Goal: Information Seeking & Learning: Understand process/instructions

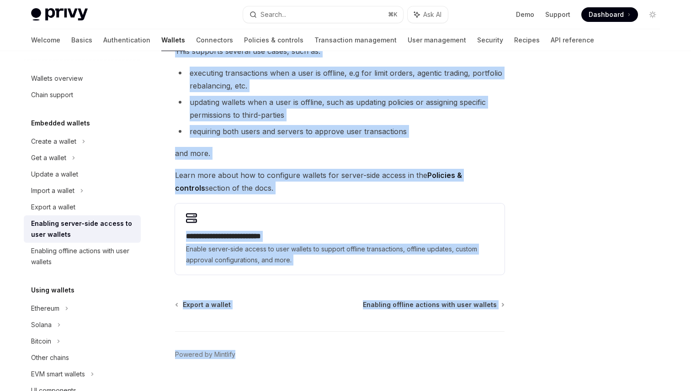
scroll to position [153, 0]
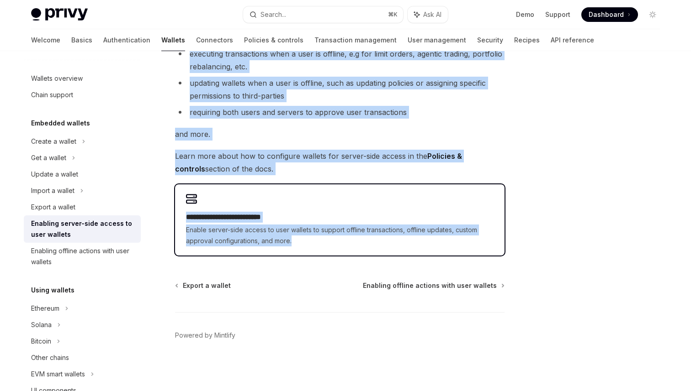
drag, startPoint x: 175, startPoint y: 74, endPoint x: 312, endPoint y: 247, distance: 219.8
click at [312, 247] on div "**********" at bounding box center [254, 154] width 504 height 476
copy div "**********"
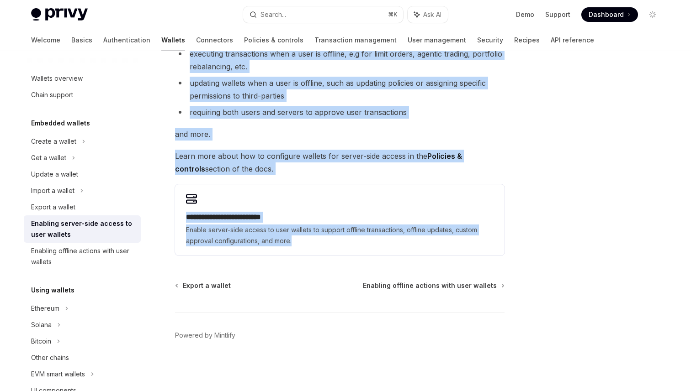
copy div "**********"
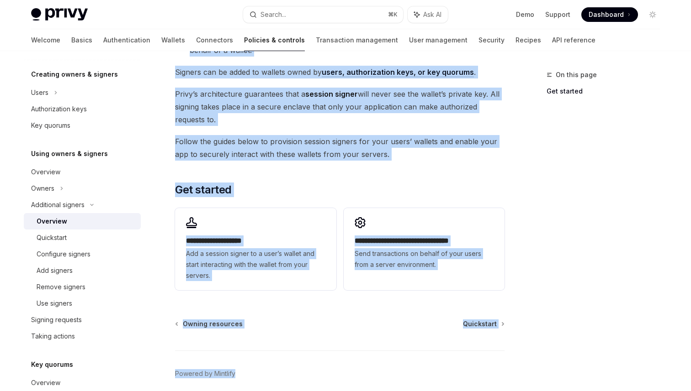
scroll to position [216, 0]
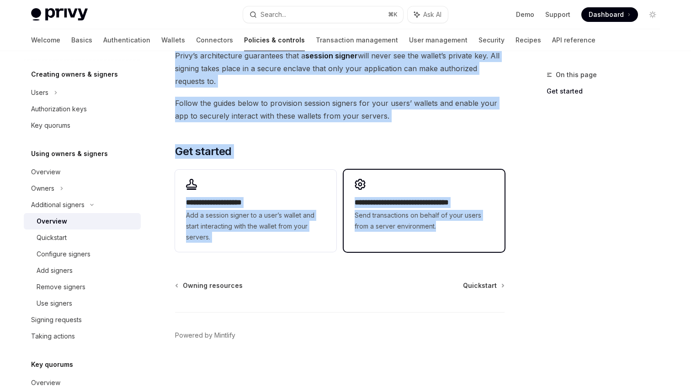
drag, startPoint x: 175, startPoint y: 74, endPoint x: 465, endPoint y: 236, distance: 331.7
click at [465, 236] on div "**********" at bounding box center [254, 123] width 504 height 538
copy div "Additional signers Overview OpenAI Open in ChatGPT OpenAI Open in ChatGPT Privy…"
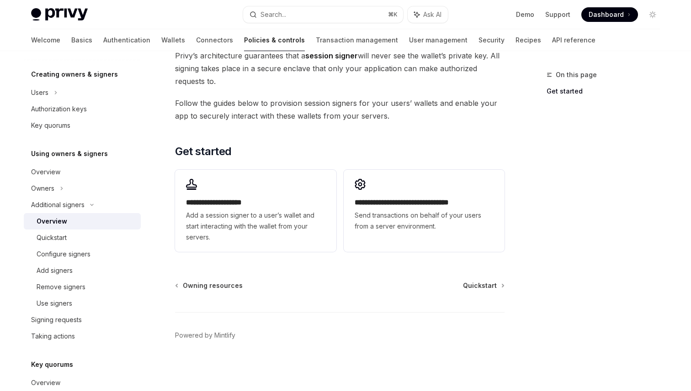
click at [339, 286] on div "Owning resources Quickstart" at bounding box center [339, 285] width 329 height 9
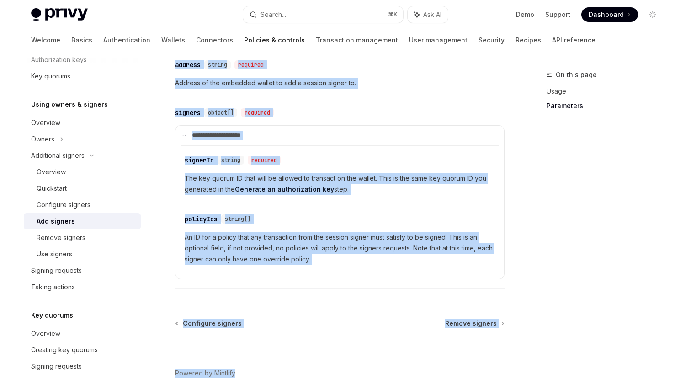
scroll to position [429, 0]
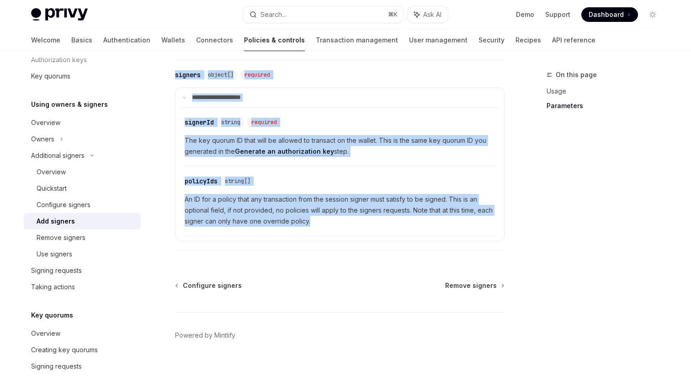
drag, startPoint x: 175, startPoint y: 74, endPoint x: 322, endPoint y: 233, distance: 215.6
click at [322, 233] on div "Additional signers Add signers OpenAI Open in ChatGPT OpenAI Open in ChatGPT To…" at bounding box center [254, 17] width 504 height 748
copy div "Additional signers Add signers OpenAI Open in ChatGPT OpenAI Open in ChatGPT To…"
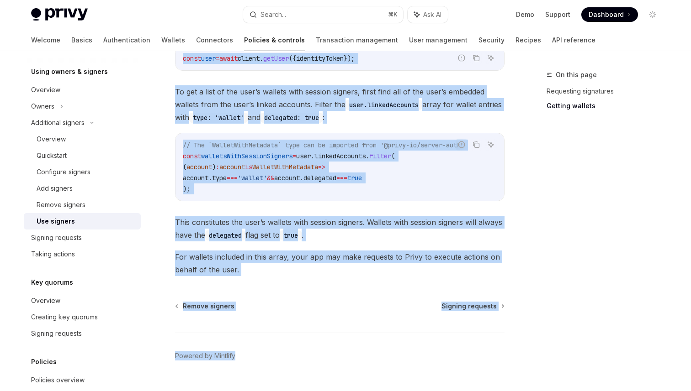
scroll to position [451, 0]
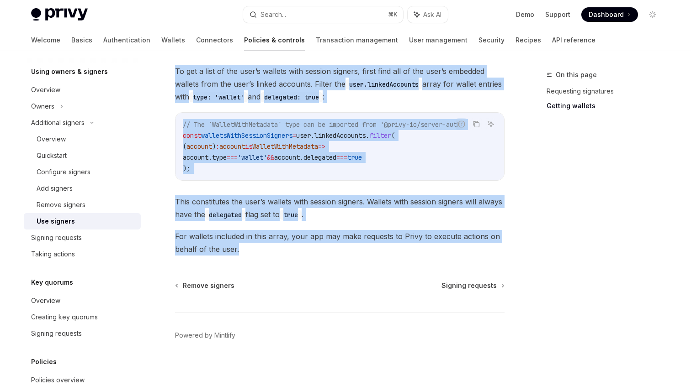
drag, startPoint x: 176, startPoint y: 74, endPoint x: 350, endPoint y: 254, distance: 250.0
click at [350, 254] on div "Additional signers Use signers OpenAI Open in ChatGPT OpenAI Open in ChatGPT On…" at bounding box center [254, 4] width 504 height 773
copy div "Additional signers Use signers OpenAI Open in ChatGPT OpenAI Open in ChatGPT On…"
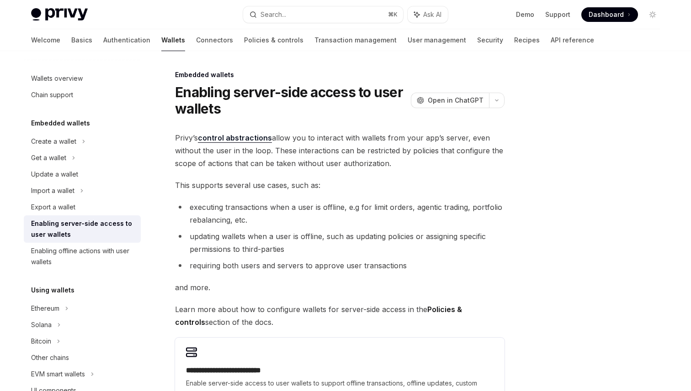
scroll to position [153, 0]
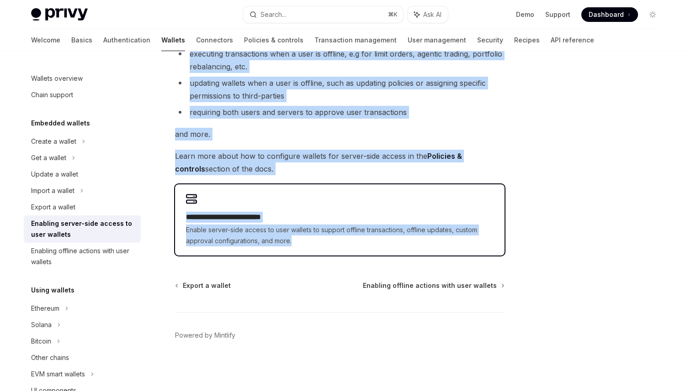
click at [257, 225] on span "Enable server-side access to user wallets to support offline transactions, offl…" at bounding box center [339, 236] width 307 height 22
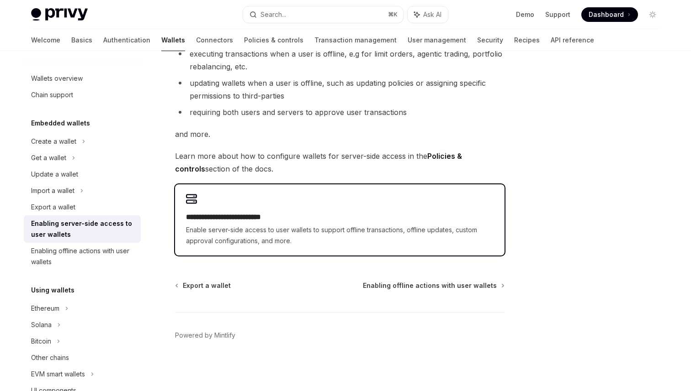
scroll to position [187, 0]
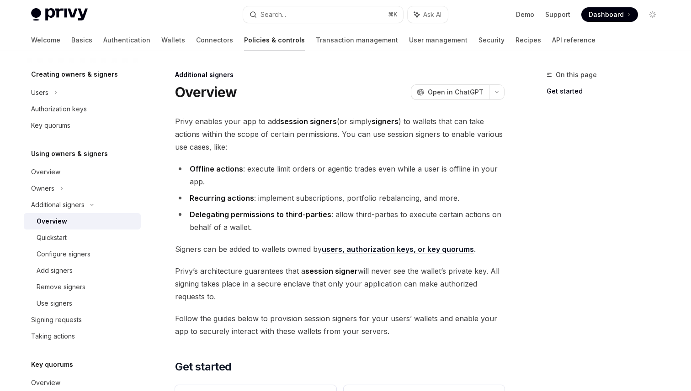
type textarea "*"
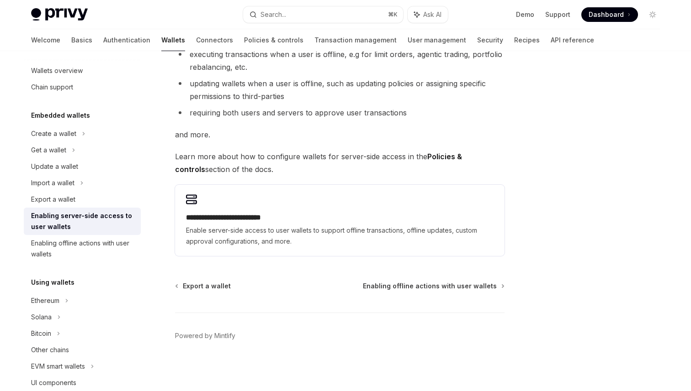
scroll to position [153, 0]
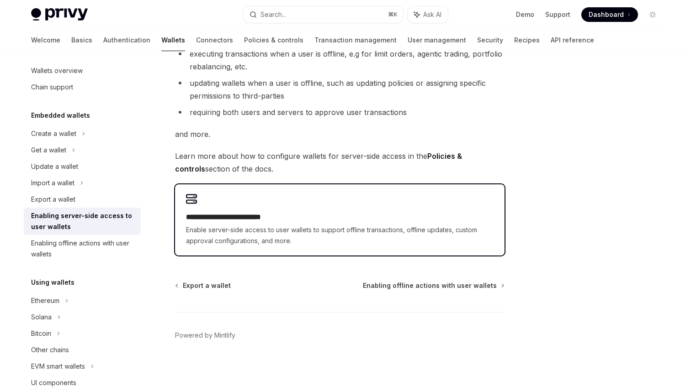
click at [198, 211] on div "**********" at bounding box center [339, 220] width 329 height 71
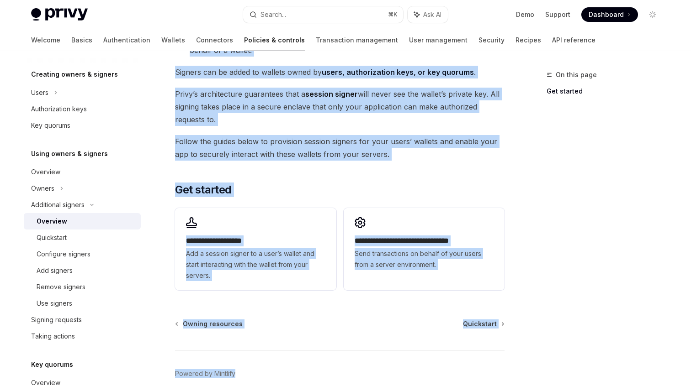
scroll to position [216, 0]
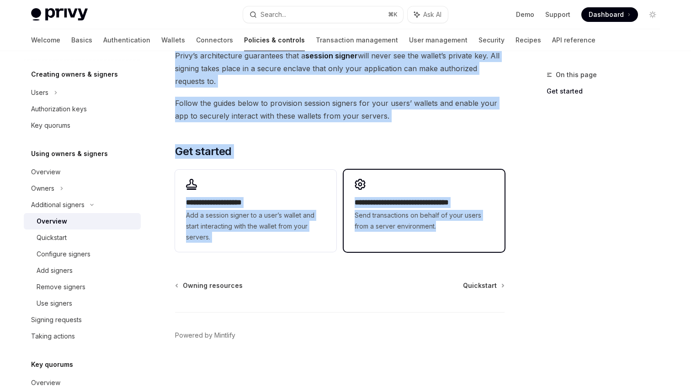
drag, startPoint x: 174, startPoint y: 75, endPoint x: 446, endPoint y: 241, distance: 318.4
click at [446, 241] on div "**********" at bounding box center [254, 123] width 504 height 538
copy div "Loremipsum dolorsi Ametcons AdipIS Elit se DoeiUSM TempOR Inci ut LaboREE Dolor…"
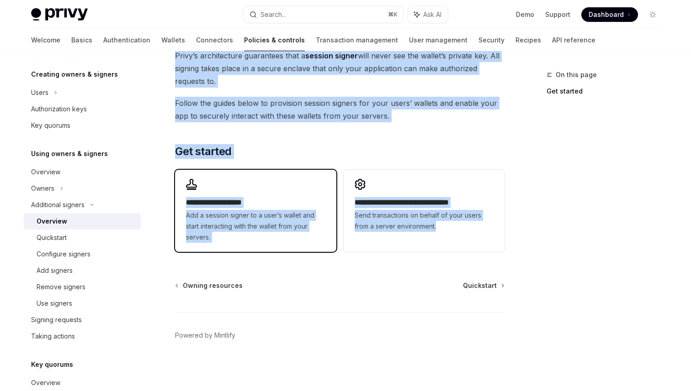
click at [229, 200] on h2 "**********" at bounding box center [255, 202] width 139 height 11
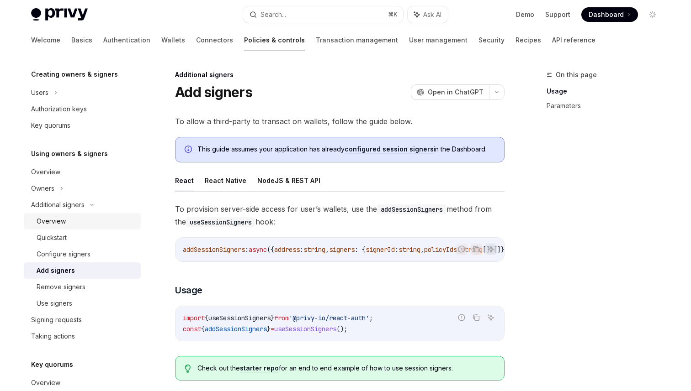
click at [72, 227] on link "Overview" at bounding box center [82, 221] width 117 height 16
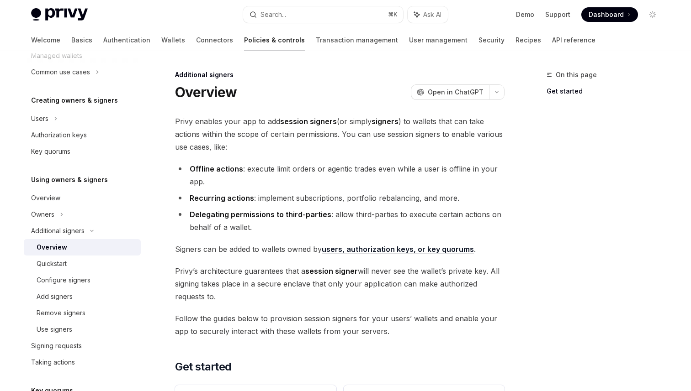
scroll to position [161, 0]
drag, startPoint x: 206, startPoint y: 251, endPoint x: 311, endPoint y: 253, distance: 104.2
click at [311, 253] on span "Signers can be added to wallets owned by users, authorization keys, or key quor…" at bounding box center [339, 249] width 329 height 13
drag, startPoint x: 321, startPoint y: 252, endPoint x: 396, endPoint y: 254, distance: 75.0
click at [396, 254] on span "Signers can be added to wallets owned by users, authorization keys, or key quor…" at bounding box center [339, 249] width 329 height 13
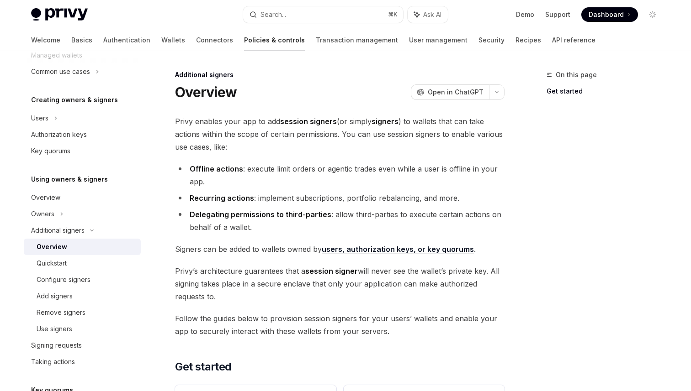
click at [345, 296] on span "Privy’s architecture guarantees that a session signer will never see the wallet…" at bounding box center [339, 284] width 329 height 38
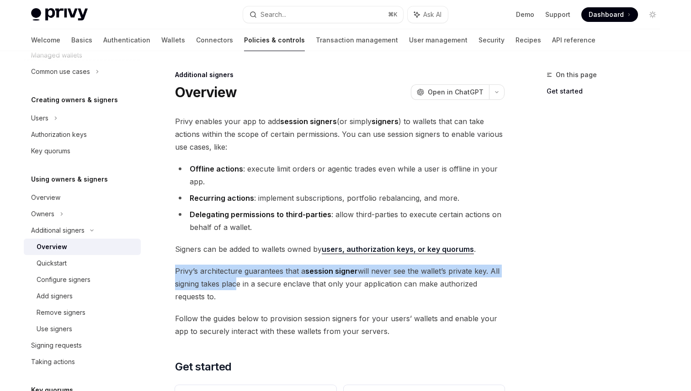
drag, startPoint x: 232, startPoint y: 290, endPoint x: 159, endPoint y: 268, distance: 76.0
click at [159, 267] on div "**********" at bounding box center [254, 338] width 504 height 538
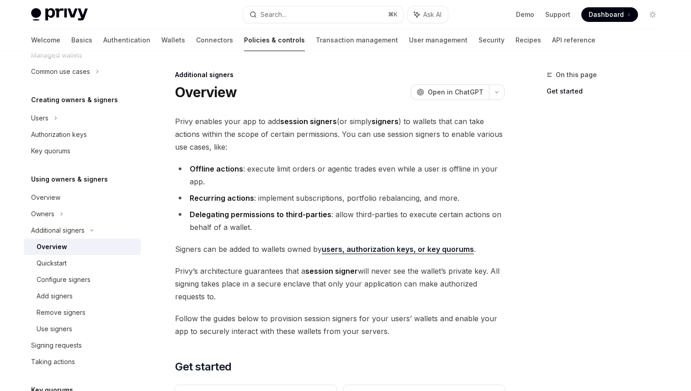
click at [224, 291] on span "Privy’s architecture guarantees that a session signer will never see the wallet…" at bounding box center [339, 284] width 329 height 38
drag, startPoint x: 225, startPoint y: 292, endPoint x: 164, endPoint y: 271, distance: 64.7
click at [164, 271] on div "**********" at bounding box center [254, 338] width 504 height 538
click at [487, 296] on span "Privy’s architecture guarantees that a session signer will never see the wallet…" at bounding box center [339, 284] width 329 height 38
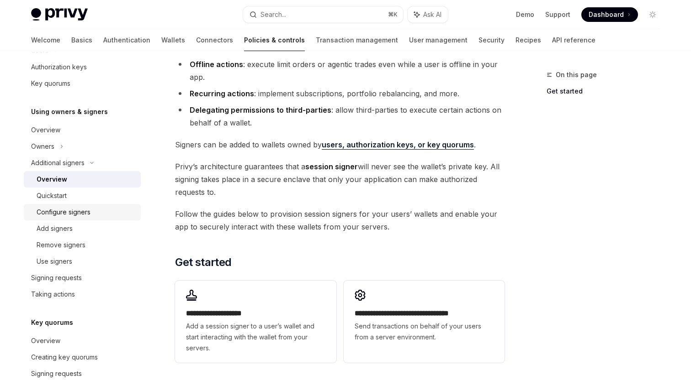
scroll to position [228, 0]
click at [74, 198] on div "Quickstart" at bounding box center [86, 196] width 99 height 11
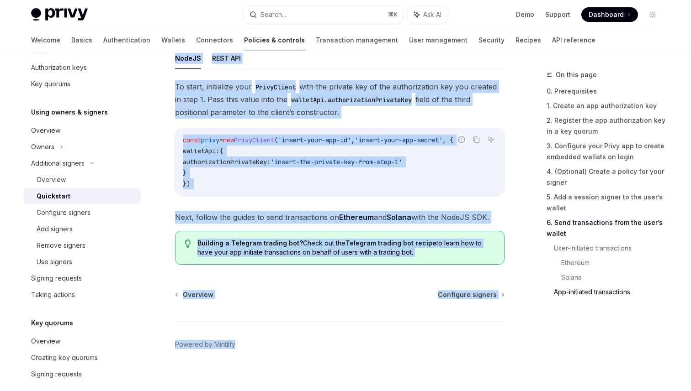
scroll to position [2415, 0]
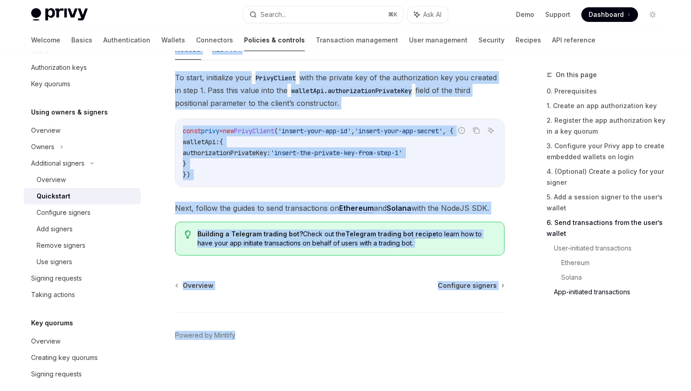
drag, startPoint x: 175, startPoint y: 95, endPoint x: 407, endPoint y: 243, distance: 274.5
copy div "Enabling users or servers to execute transactions OpenAI Open in ChatGPT OpenAI…"
click at [485, 288] on span "Configure signers" at bounding box center [467, 285] width 59 height 9
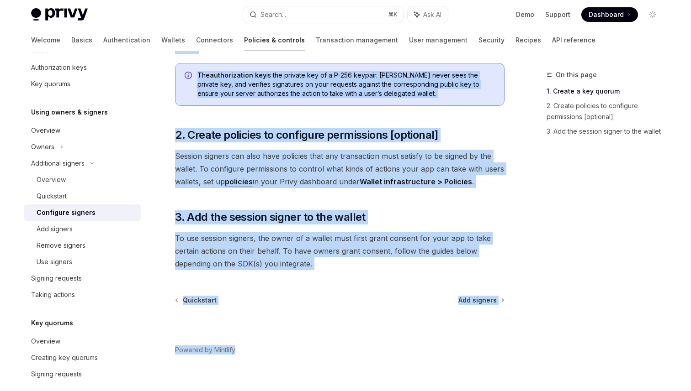
scroll to position [275, 0]
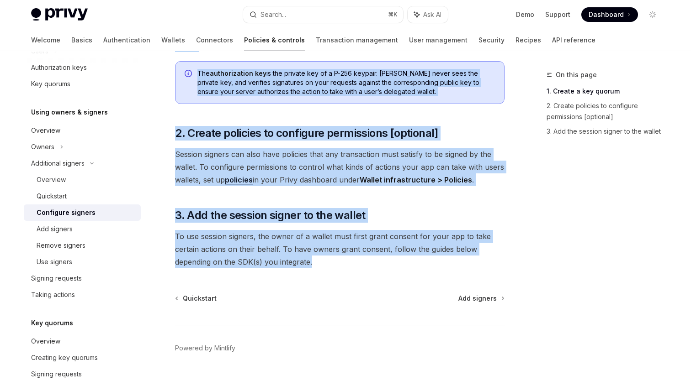
drag, startPoint x: 175, startPoint y: 89, endPoint x: 353, endPoint y: 254, distance: 243.0
click at [353, 254] on div "Additional signers Configure signers OpenAI Open in ChatGPT OpenAI Open in Chat…" at bounding box center [254, 99] width 504 height 610
copy div "Configure signers OpenAI Open in ChatGPT OpenAI Open in ChatGPT Follow the guid…"
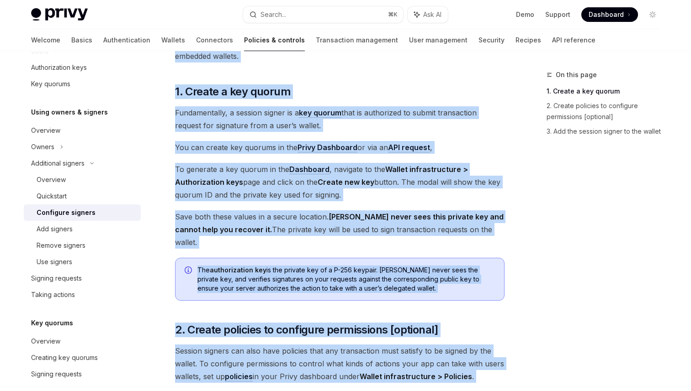
scroll to position [78, 0]
click at [65, 230] on div "Add signers" at bounding box center [55, 229] width 36 height 11
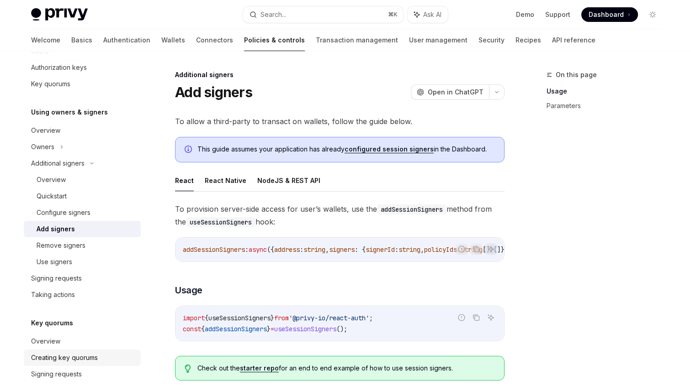
click at [79, 354] on div "Creating key quorums" at bounding box center [64, 358] width 67 height 11
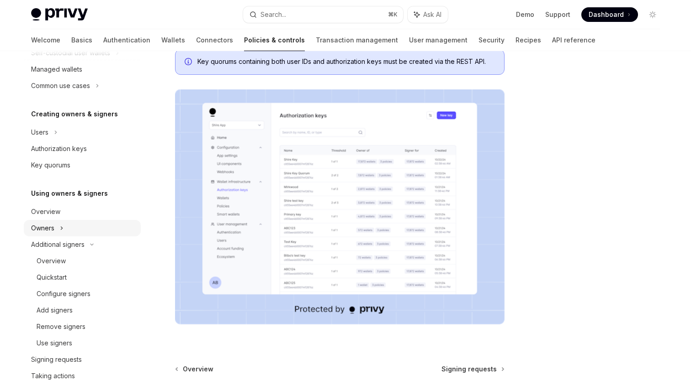
scroll to position [154, 0]
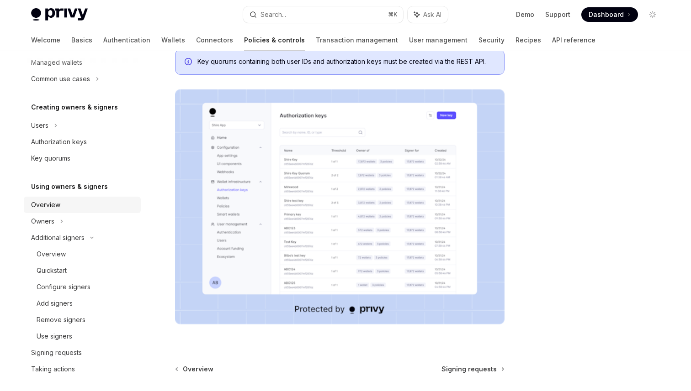
click at [53, 212] on link "Overview" at bounding box center [82, 205] width 117 height 16
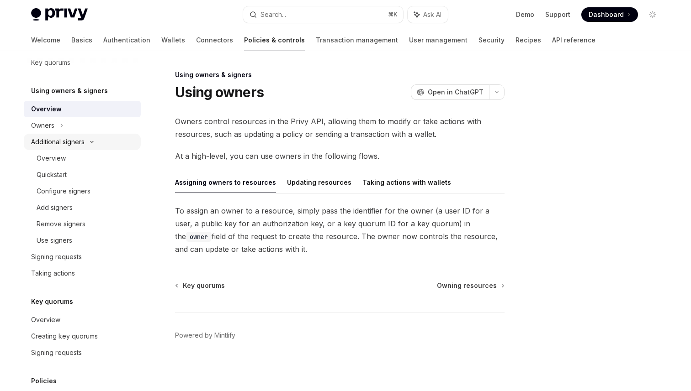
scroll to position [223, 0]
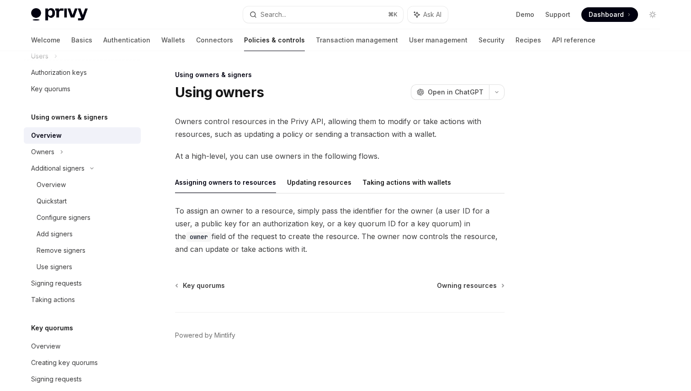
click at [123, 27] on div "Privy Docs home page Search... ⌘ K Ask AI Demo Support Dashboard Dashboard Sear…" at bounding box center [345, 14] width 629 height 29
click at [161, 43] on link "Wallets" at bounding box center [173, 40] width 24 height 22
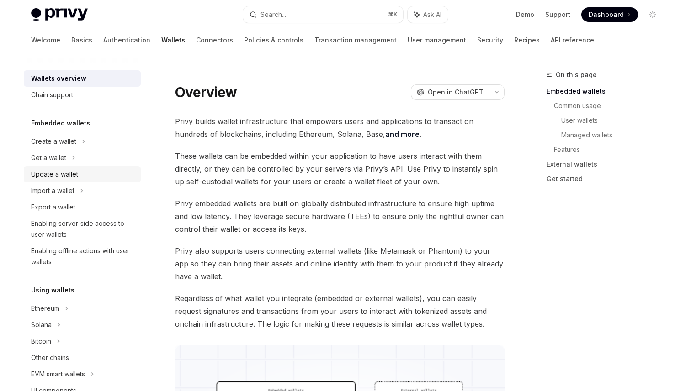
click at [69, 169] on div "Update a wallet" at bounding box center [54, 174] width 47 height 11
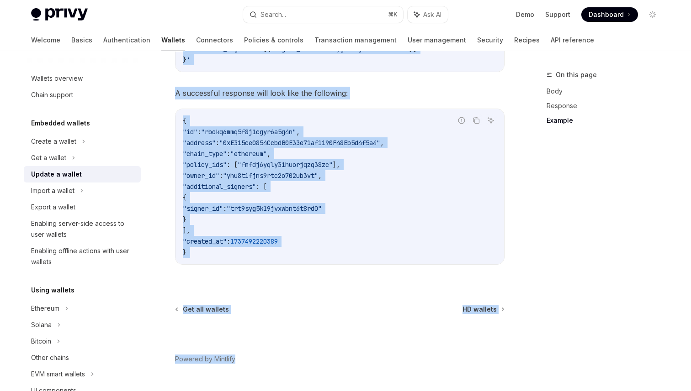
scroll to position [1110, 0]
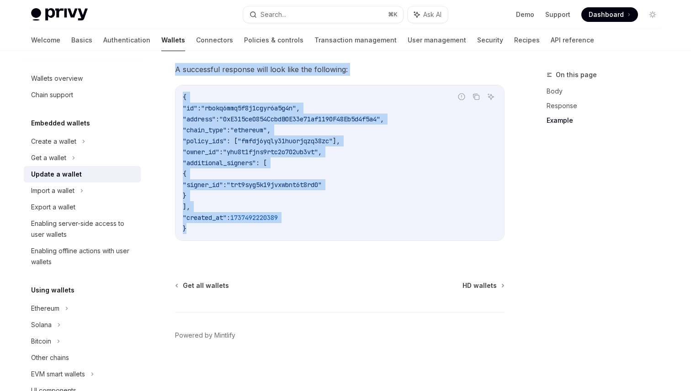
drag, startPoint x: 176, startPoint y: 91, endPoint x: 324, endPoint y: 235, distance: 206.7
copy div "Update a wallet OpenAI Open in ChatGPT OpenAI Open in ChatGPT Privy enables you…"
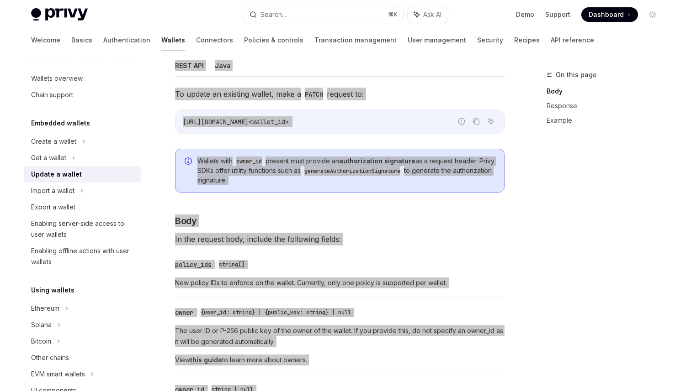
scroll to position [0, 0]
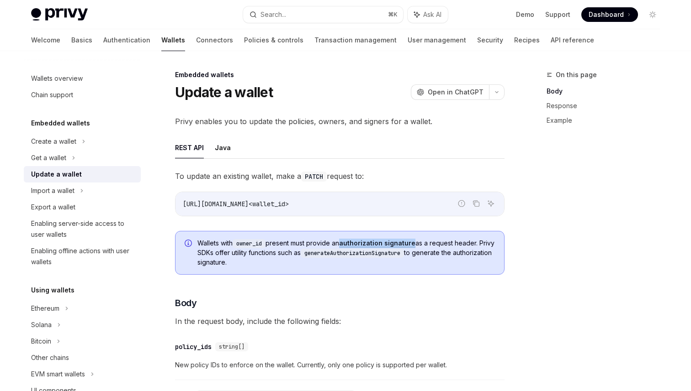
click at [373, 244] on link "authorization signature" at bounding box center [377, 243] width 76 height 8
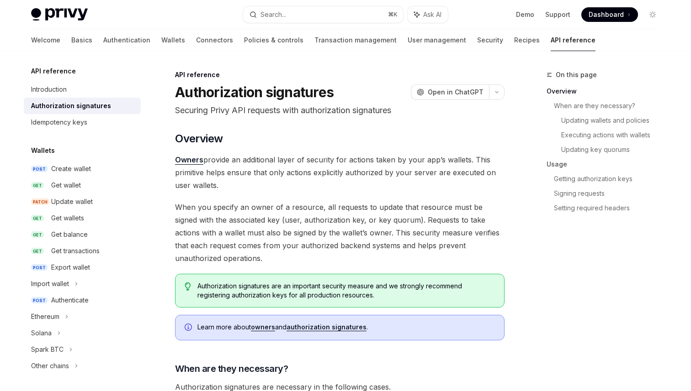
click at [271, 328] on link "owners" at bounding box center [263, 327] width 24 height 8
click at [100, 205] on div "Update wallet" at bounding box center [93, 201] width 84 height 11
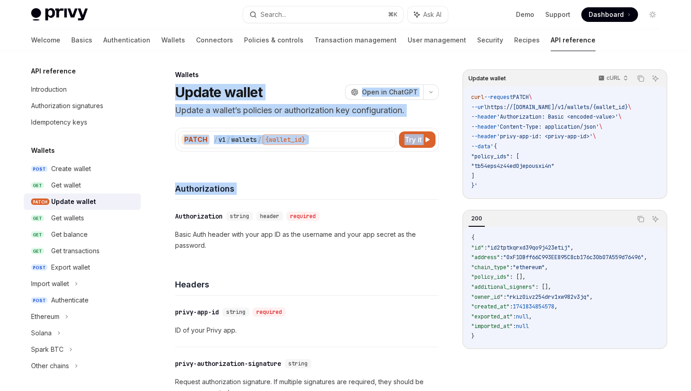
drag, startPoint x: 176, startPoint y: 93, endPoint x: 198, endPoint y: 203, distance: 111.8
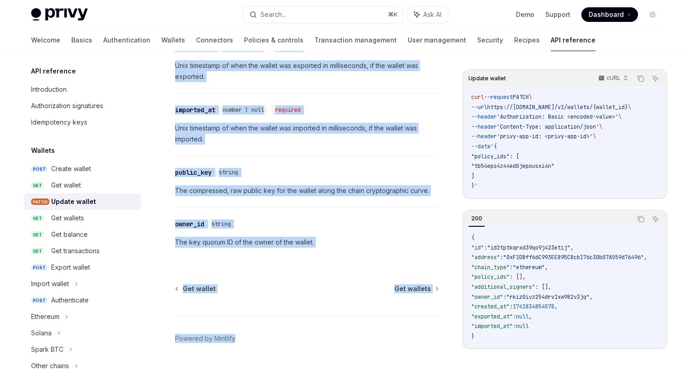
scroll to position [1285, 0]
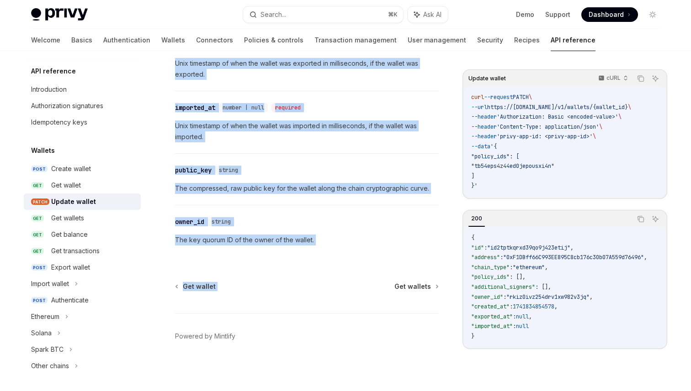
drag, startPoint x: 174, startPoint y: 71, endPoint x: 355, endPoint y: 261, distance: 262.0
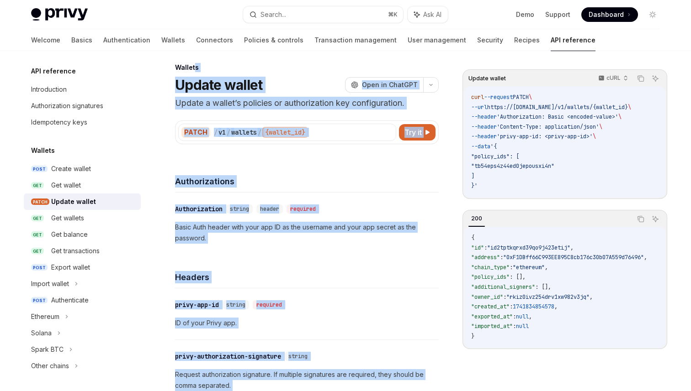
scroll to position [4, 0]
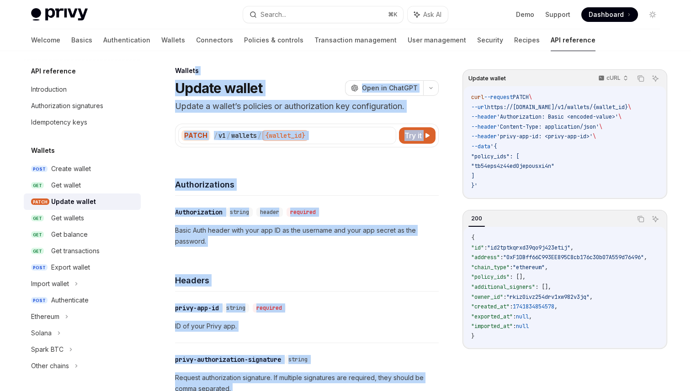
click at [355, 261] on div "Headers" at bounding box center [307, 275] width 264 height 34
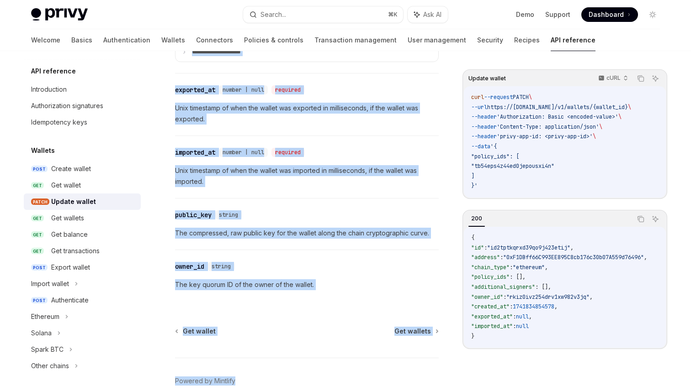
scroll to position [1285, 0]
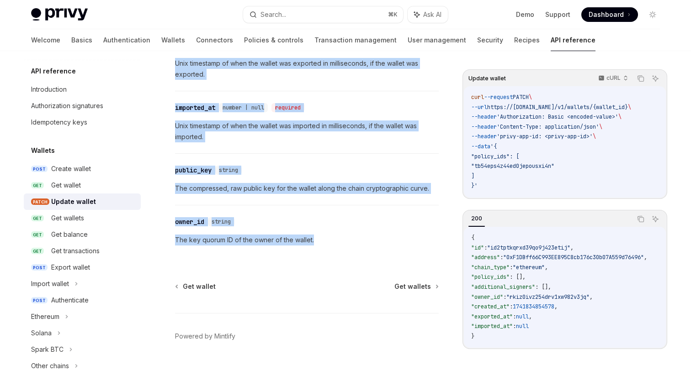
drag, startPoint x: 175, startPoint y: 75, endPoint x: 327, endPoint y: 237, distance: 222.3
copy div "Wallets Update wallet OpenAI Open in ChatGPT Update a wallet’s policies or auth…"
click at [66, 221] on div "Get wallets" at bounding box center [67, 218] width 33 height 11
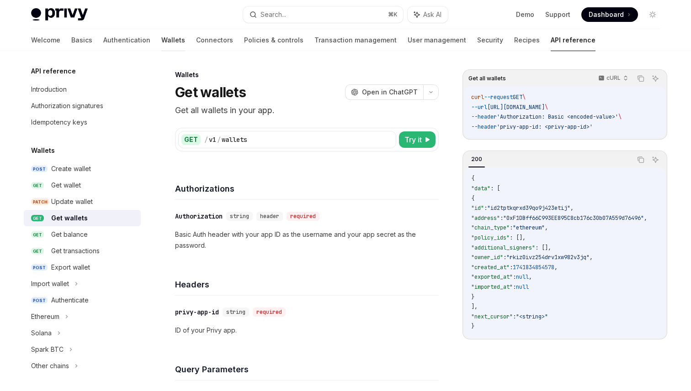
click at [161, 42] on link "Wallets" at bounding box center [173, 40] width 24 height 22
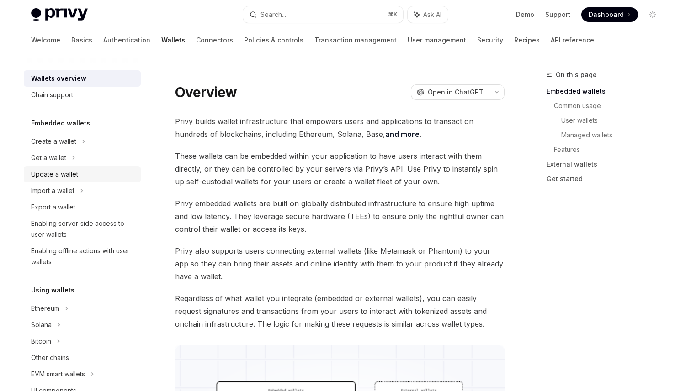
click at [74, 173] on div "Update a wallet" at bounding box center [54, 174] width 47 height 11
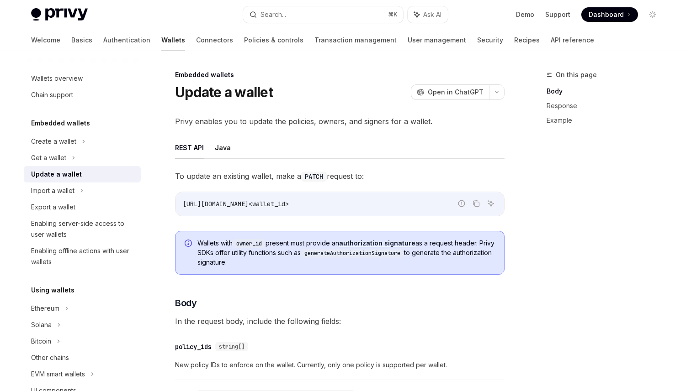
click at [370, 242] on link "authorization signature" at bounding box center [377, 243] width 76 height 8
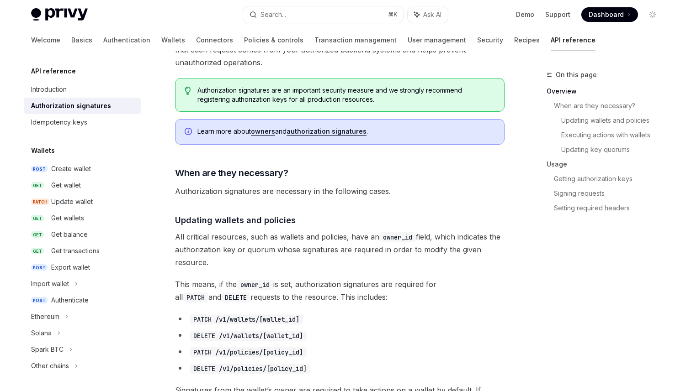
scroll to position [337, 0]
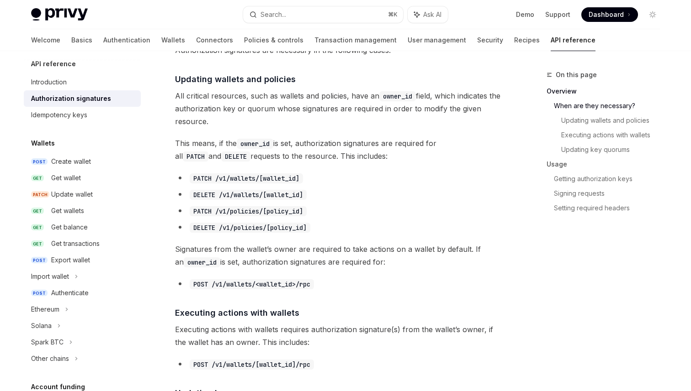
scroll to position [8, 0]
click at [86, 197] on div "Update wallet" at bounding box center [72, 193] width 42 height 11
type textarea "*"
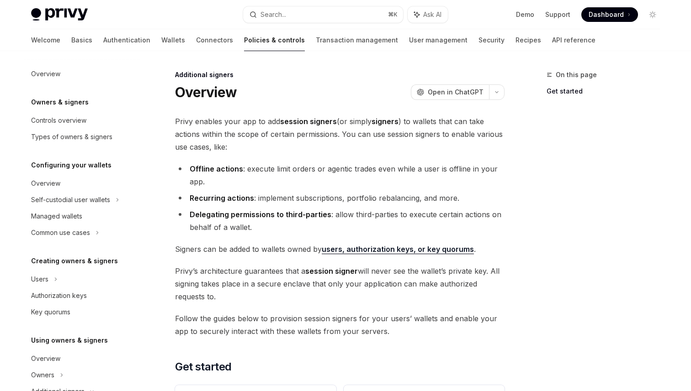
scroll to position [187, 0]
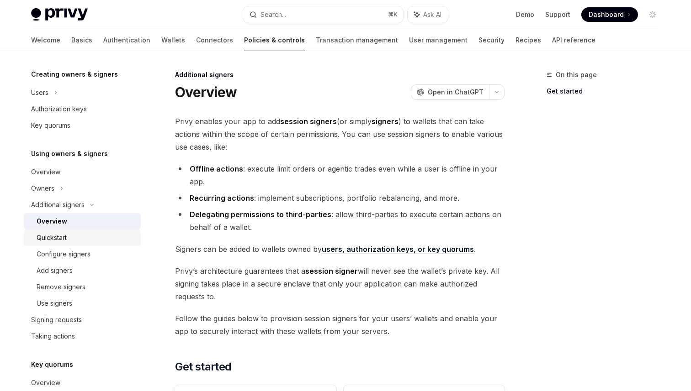
click at [58, 240] on div "Quickstart" at bounding box center [52, 238] width 30 height 11
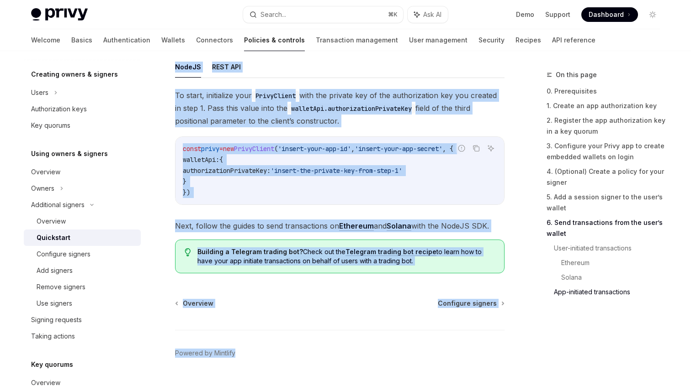
scroll to position [2415, 0]
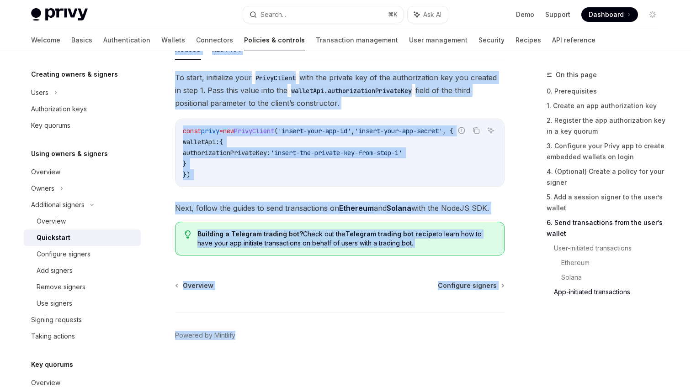
drag, startPoint x: 176, startPoint y: 90, endPoint x: 426, endPoint y: 247, distance: 295.3
copy div "Enabling users or servers to execute transactions OpenAI Open in ChatGPT OpenAI…"
click at [80, 254] on div "Configure signers" at bounding box center [64, 254] width 54 height 11
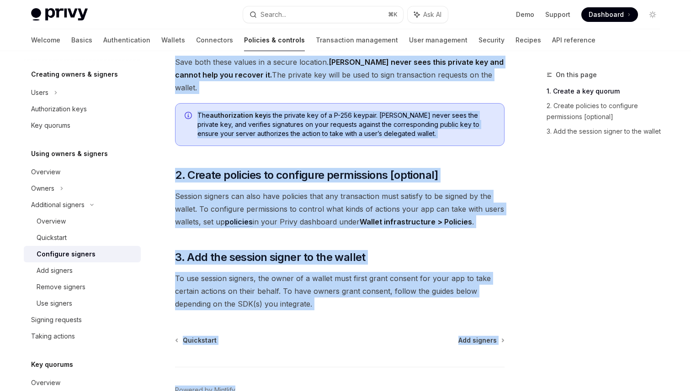
scroll to position [275, 0]
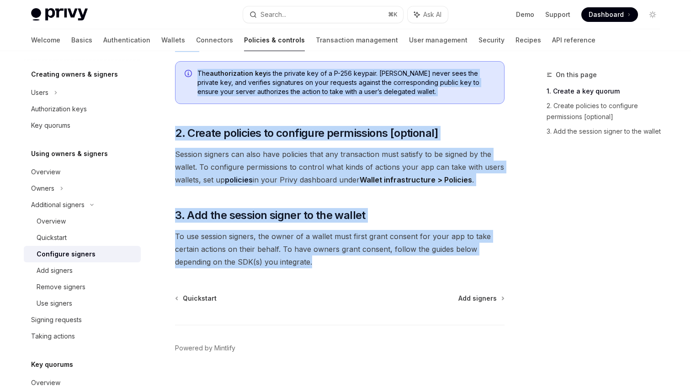
drag, startPoint x: 175, startPoint y: 74, endPoint x: 452, endPoint y: 246, distance: 325.4
click at [452, 246] on div "Additional signers Configure signers OpenAI Open in ChatGPT OpenAI Open in Chat…" at bounding box center [254, 99] width 504 height 610
copy div "Additional signers Configure signers OpenAI Open in ChatGPT OpenAI Open in Chat…"
click at [63, 271] on div "Add signers" at bounding box center [55, 270] width 36 height 11
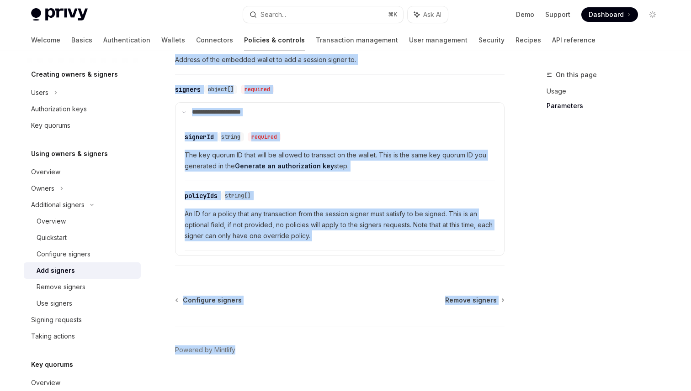
scroll to position [429, 0]
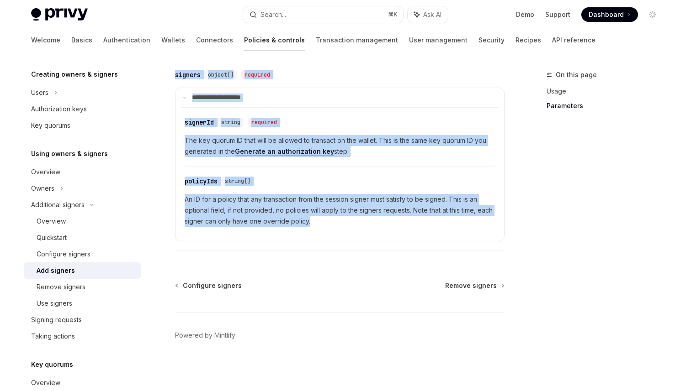
drag, startPoint x: 175, startPoint y: 74, endPoint x: 388, endPoint y: 233, distance: 265.0
click at [388, 233] on div "Additional signers Add signers OpenAI Open in ChatGPT OpenAI Open in ChatGPT To…" at bounding box center [254, 17] width 504 height 748
copy div "Additional signers Add signers OpenAI Open in ChatGPT OpenAI Open in ChatGPT To…"
click at [63, 288] on div "Remove signers" at bounding box center [61, 287] width 49 height 11
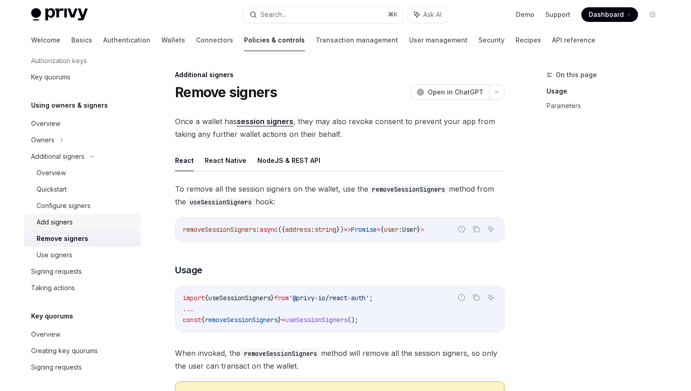
scroll to position [237, 0]
click at [90, 256] on div "Use signers" at bounding box center [86, 253] width 99 height 11
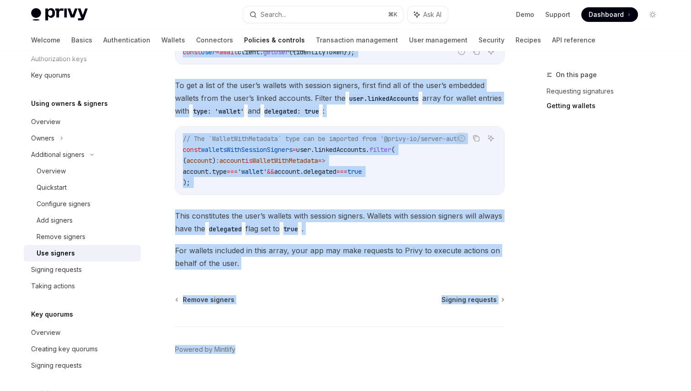
scroll to position [451, 0]
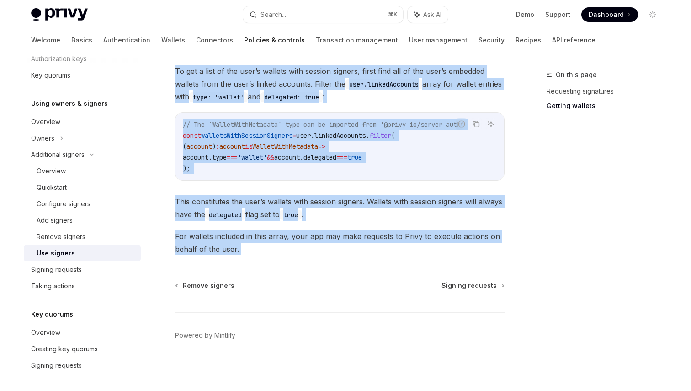
drag, startPoint x: 176, startPoint y: 74, endPoint x: 325, endPoint y: 261, distance: 238.9
click at [325, 261] on div "Additional signers Use signers OpenAI Open in ChatGPT OpenAI Open in ChatGPT On…" at bounding box center [254, 4] width 504 height 773
copy div "Additional signers Use signers OpenAI Open in ChatGPT OpenAI Open in ChatGPT On…"
click at [55, 286] on div "Taking actions" at bounding box center [53, 286] width 44 height 11
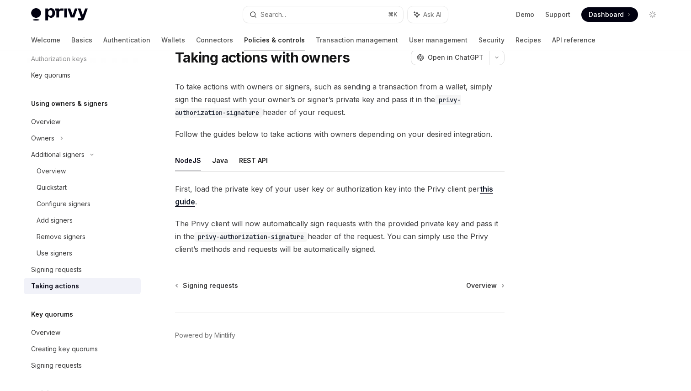
scroll to position [35, 0]
click at [63, 260] on link "Use signers" at bounding box center [82, 253] width 117 height 16
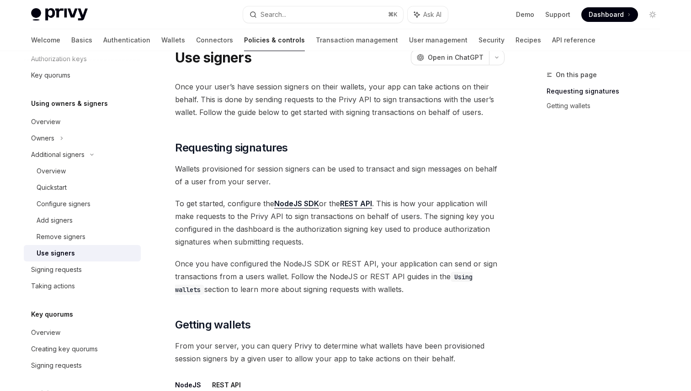
scroll to position [451, 0]
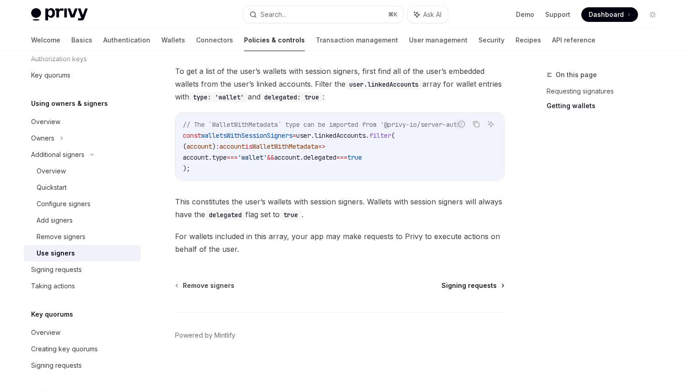
click at [467, 283] on span "Signing requests" at bounding box center [468, 285] width 55 height 9
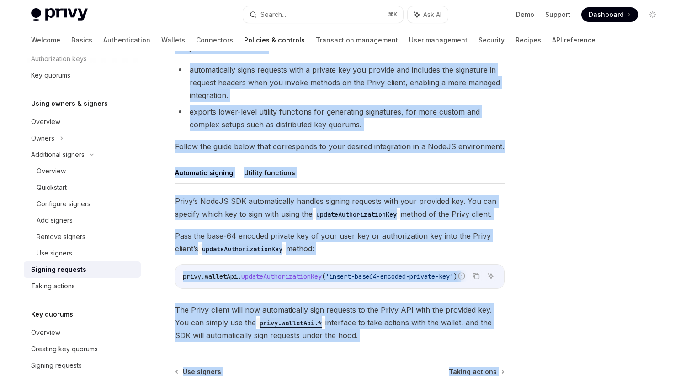
scroll to position [269, 0]
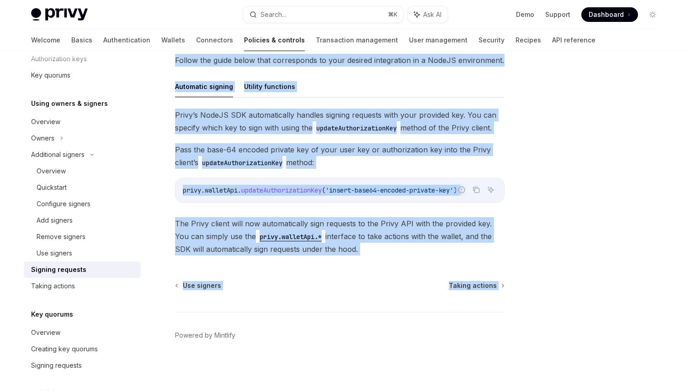
drag, startPoint x: 176, startPoint y: 90, endPoint x: 343, endPoint y: 252, distance: 232.6
click at [343, 253] on div "Using owners & signers Signing requests OpenAI Open in ChatGPT OpenAI Open in C…" at bounding box center [254, 96] width 504 height 591
copy div "Signing requests OpenAI Open in ChatGPT OpenAI Open in ChatGPT Owners and signe…"
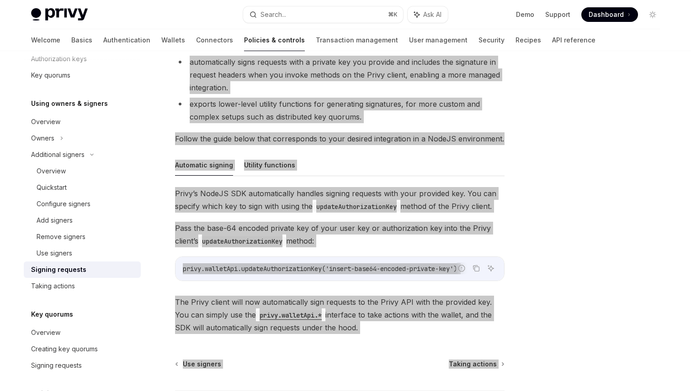
scroll to position [0, 0]
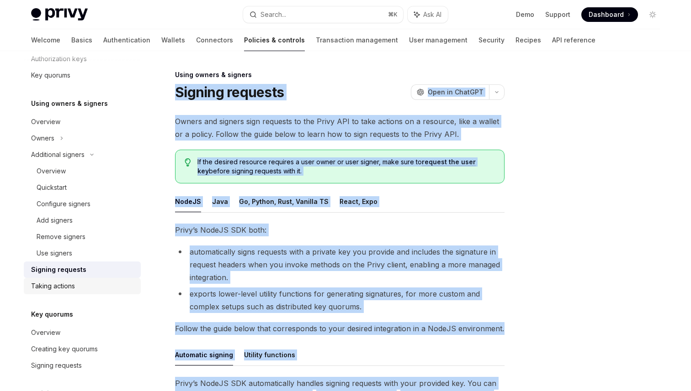
click at [79, 291] on link "Taking actions" at bounding box center [82, 286] width 117 height 16
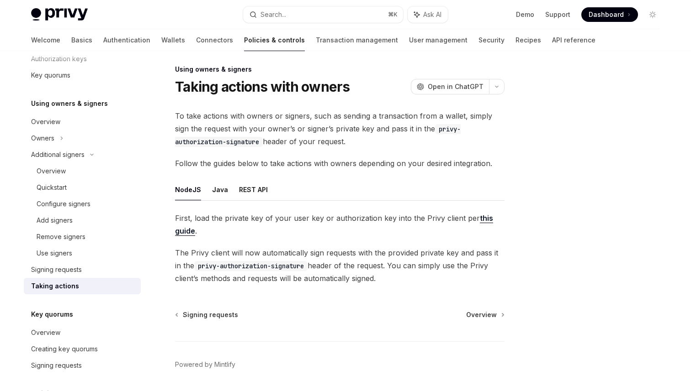
scroll to position [4, 0]
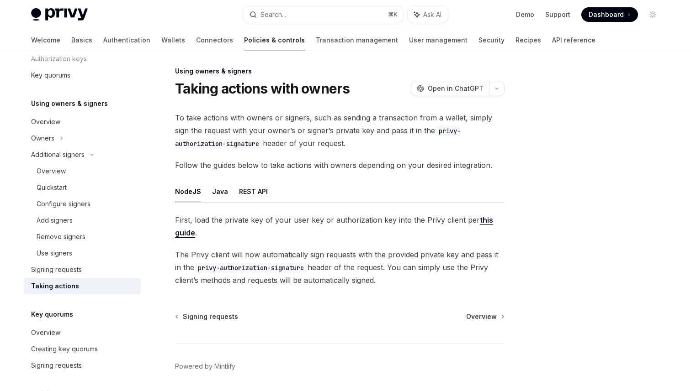
drag, startPoint x: 178, startPoint y: 87, endPoint x: 389, endPoint y: 285, distance: 288.9
click at [389, 285] on div "Using owners & signers Taking actions with owners OpenAI Open in ChatGPT OpenAI…" at bounding box center [254, 244] width 504 height 357
copy div "Taking actions with owners OpenAI Open in ChatGPT OpenAI Open in ChatGPT To tak…"
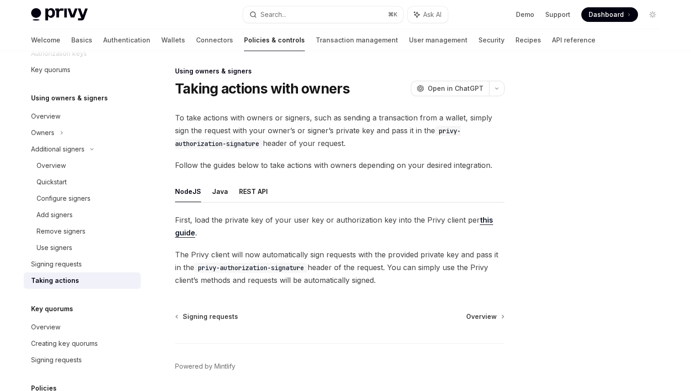
scroll to position [238, 0]
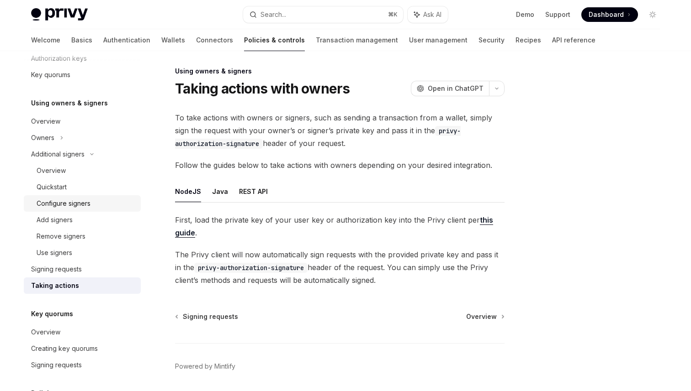
click at [58, 206] on div "Configure signers" at bounding box center [64, 203] width 54 height 11
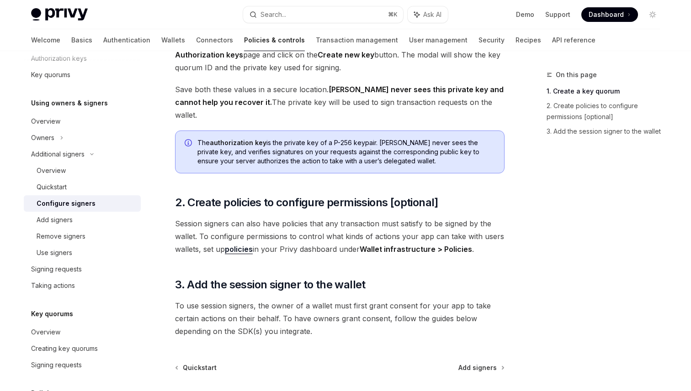
scroll to position [215, 0]
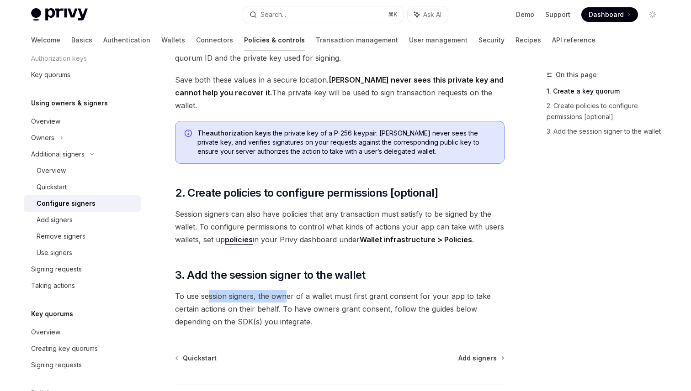
drag, startPoint x: 208, startPoint y: 281, endPoint x: 286, endPoint y: 282, distance: 78.6
click at [286, 290] on span "To use session signers, the owner of a wallet must first grant consent for your…" at bounding box center [339, 309] width 329 height 38
click at [42, 122] on div "Overview" at bounding box center [45, 121] width 29 height 11
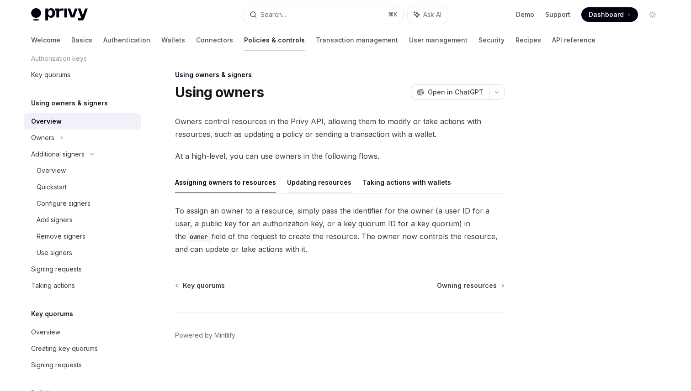
click at [299, 186] on button "Updating resources" at bounding box center [319, 182] width 64 height 21
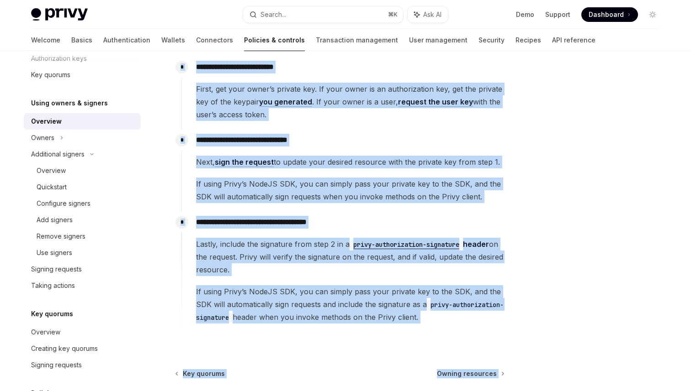
scroll to position [267, 0]
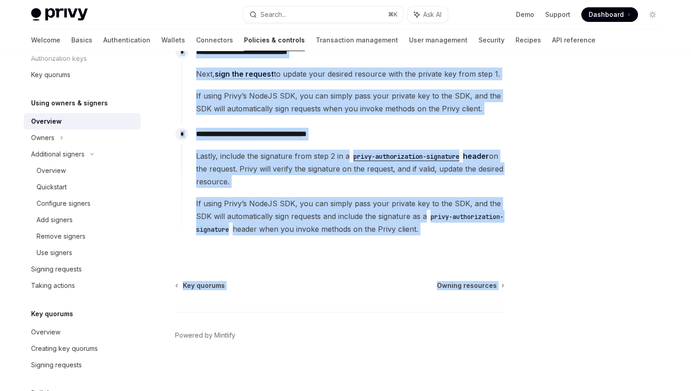
drag, startPoint x: 176, startPoint y: 95, endPoint x: 479, endPoint y: 248, distance: 339.7
click at [479, 248] on div "**********" at bounding box center [254, 97] width 504 height 589
copy div "**********"
click at [458, 285] on span "Owning resources" at bounding box center [467, 285] width 60 height 9
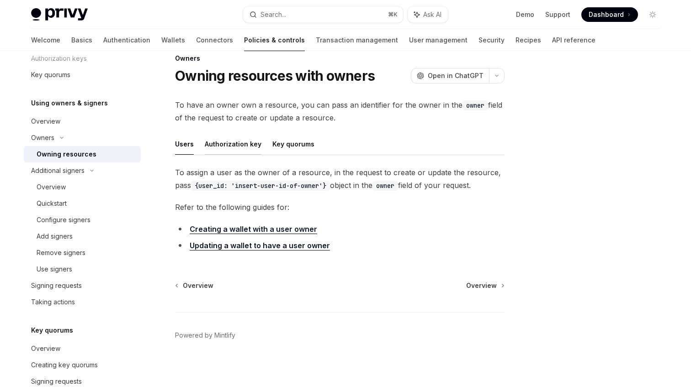
click at [236, 153] on button "Authorization key" at bounding box center [233, 143] width 57 height 21
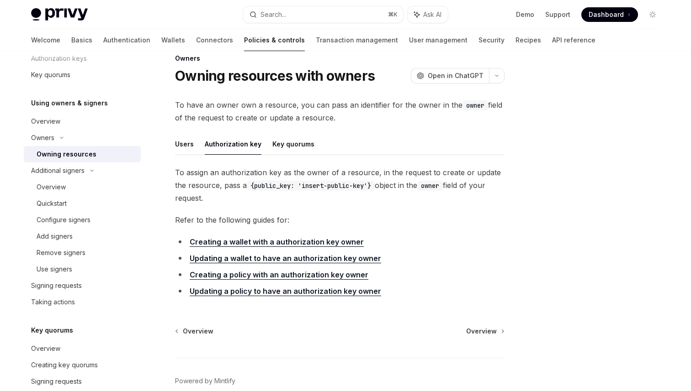
click at [287, 259] on link "Updating a wallet to have an authorization key owner" at bounding box center [285, 259] width 191 height 10
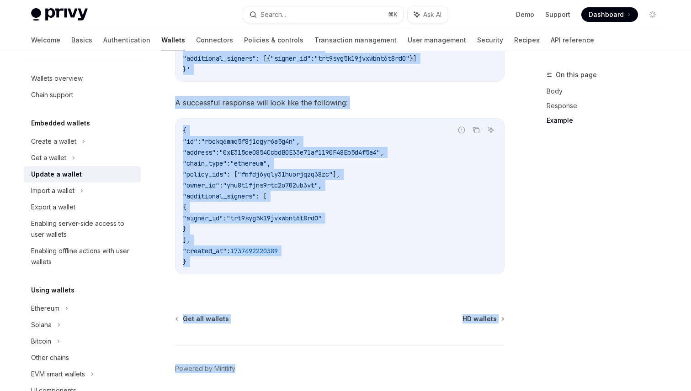
scroll to position [1110, 0]
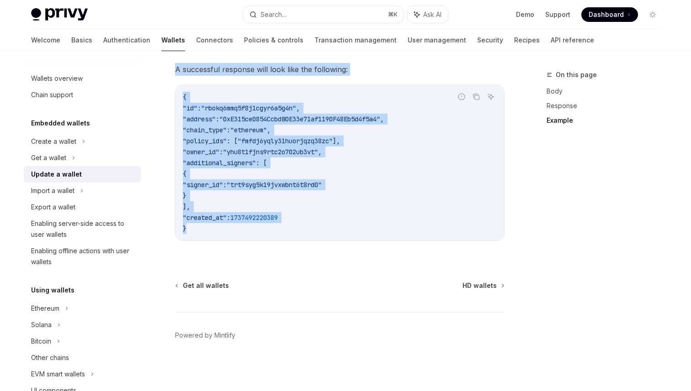
drag, startPoint x: 177, startPoint y: 91, endPoint x: 384, endPoint y: 252, distance: 262.3
copy div "Update a wallet OpenAI Open in ChatGPT OpenAI Open in ChatGPT Privy enables you…"
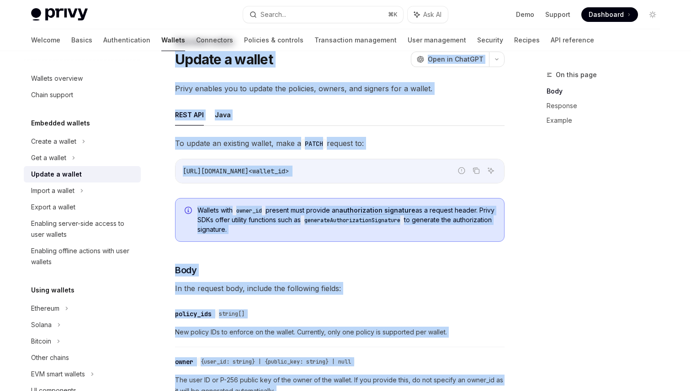
scroll to position [0, 0]
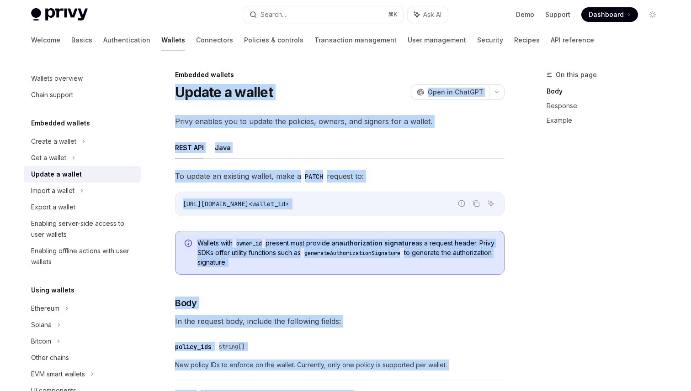
copy div "Update a wallet OpenAI Open in ChatGPT OpenAI Open in ChatGPT Privy enables you…"
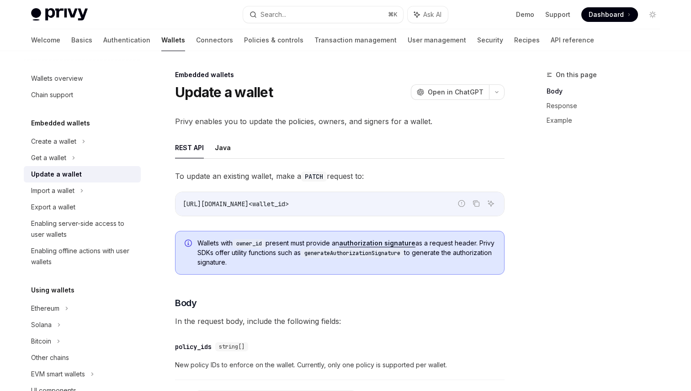
click at [309, 154] on ul "REST API Java" at bounding box center [339, 148] width 329 height 22
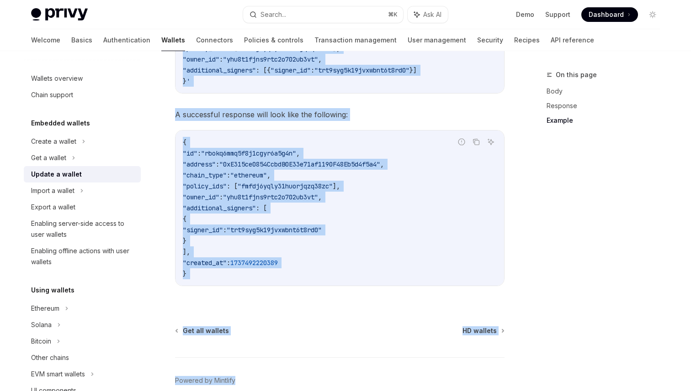
scroll to position [1110, 0]
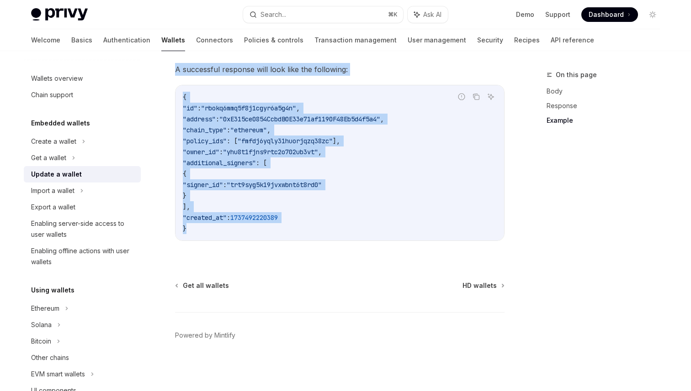
drag, startPoint x: 176, startPoint y: 91, endPoint x: 196, endPoint y: 244, distance: 154.3
click at [478, 285] on span "HD wallets" at bounding box center [479, 285] width 34 height 9
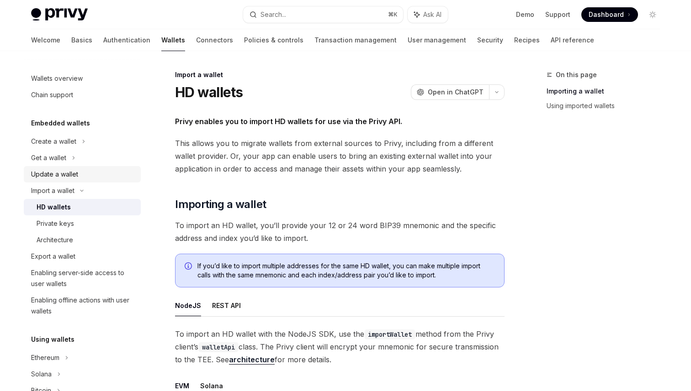
click at [78, 177] on div "Update a wallet" at bounding box center [54, 174] width 47 height 11
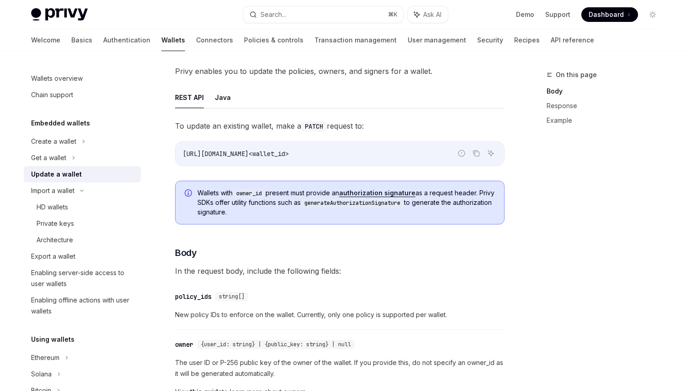
scroll to position [64, 0]
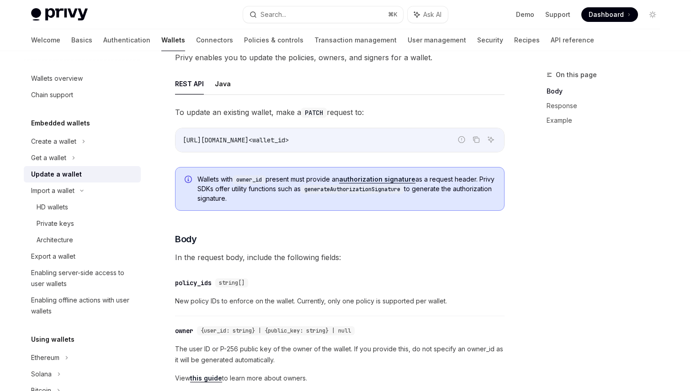
click at [379, 178] on link "authorization signature" at bounding box center [377, 179] width 76 height 8
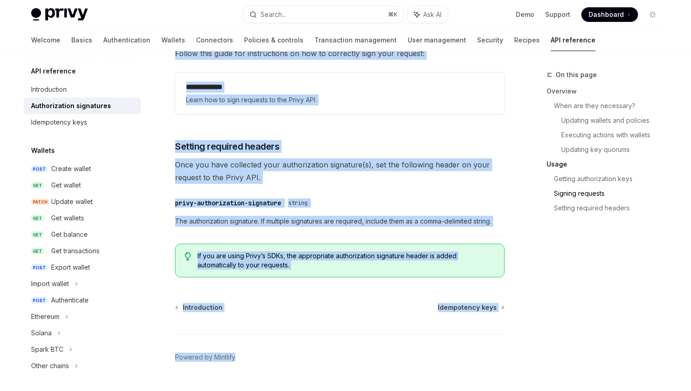
scroll to position [1522, 0]
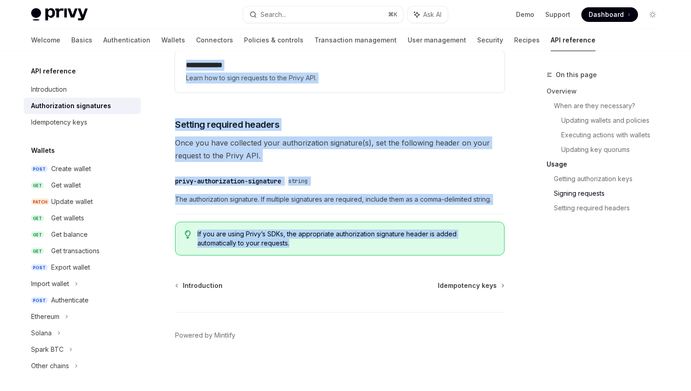
drag, startPoint x: 178, startPoint y: 91, endPoint x: 360, endPoint y: 249, distance: 241.0
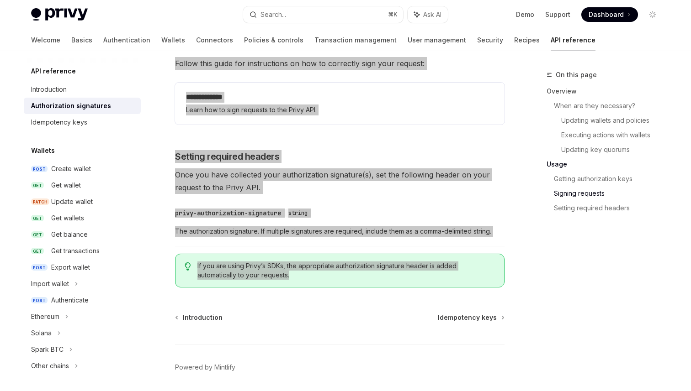
scroll to position [1482, 0]
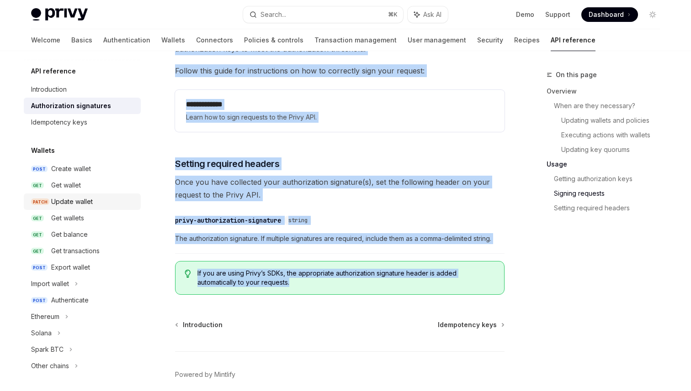
click at [67, 200] on div "Update wallet" at bounding box center [72, 201] width 42 height 11
type textarea "*"
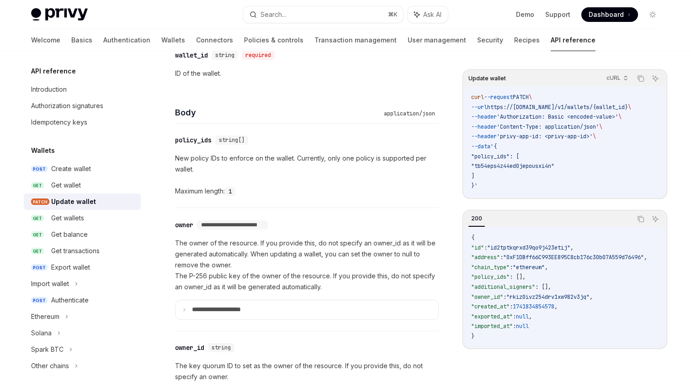
scroll to position [404, 0]
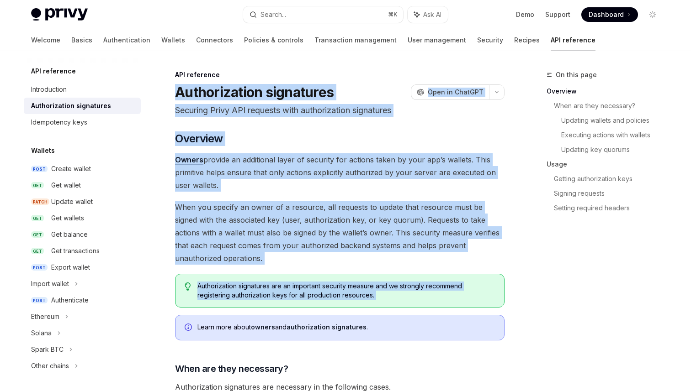
drag, startPoint x: 179, startPoint y: 92, endPoint x: 248, endPoint y: 319, distance: 236.7
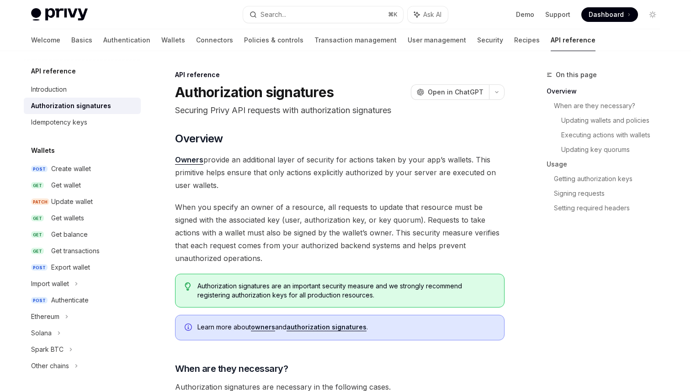
click at [262, 329] on link "owners" at bounding box center [263, 327] width 24 height 8
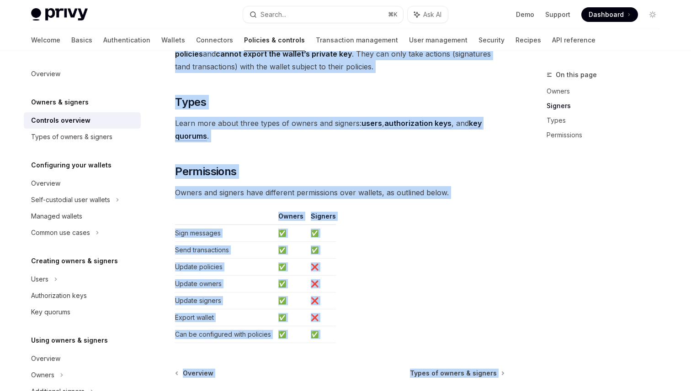
scroll to position [764, 0]
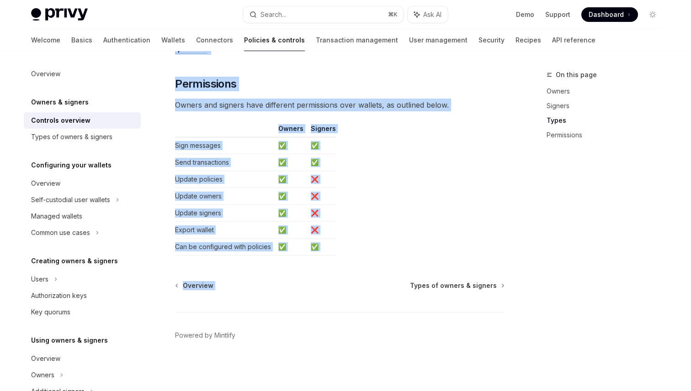
drag, startPoint x: 176, startPoint y: 90, endPoint x: 373, endPoint y: 267, distance: 265.2
copy div "Loremips DoloRS Amet co AdipISC ElitSE Doei te InciDID Utlab etdolorem, aliq en…"
click at [428, 282] on span "Types of owners & signers" at bounding box center [453, 285] width 87 height 9
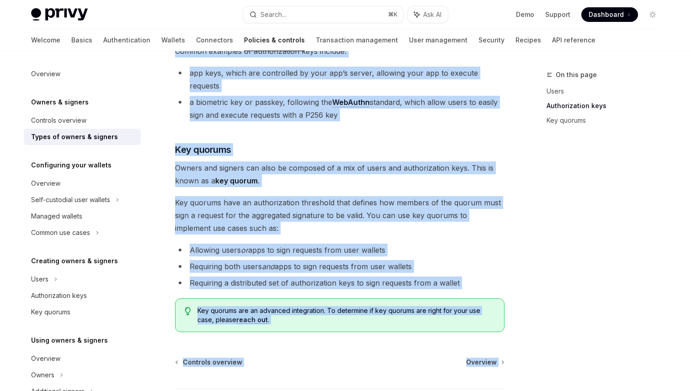
scroll to position [356, 0]
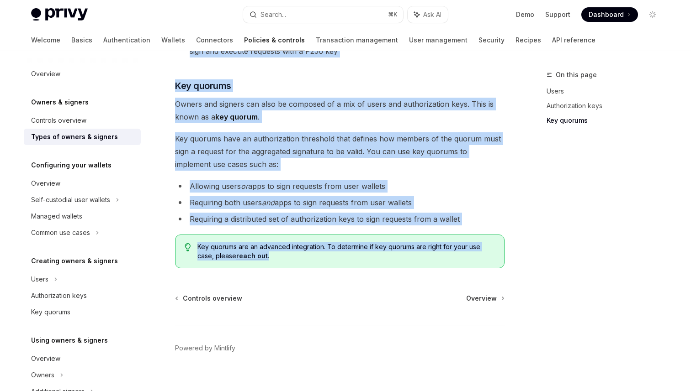
drag, startPoint x: 176, startPoint y: 90, endPoint x: 425, endPoint y: 254, distance: 297.6
click at [425, 254] on div "Owners & signers Types of owners & signers OpenAI Open in ChatGPT OpenAI Open i…" at bounding box center [254, 58] width 504 height 691
copy div "Lorem ip dolors & ametcon AdipIS Elit se DoeiUSM TempOR Inci ut LaboREE Dolor m…"
click at [472, 294] on span "Overview" at bounding box center [481, 298] width 31 height 9
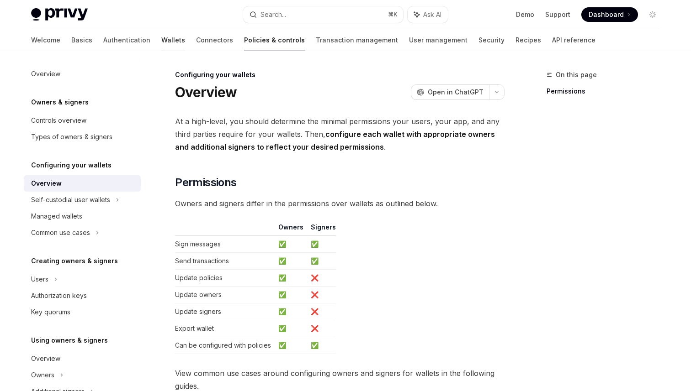
click at [161, 42] on link "Wallets" at bounding box center [173, 40] width 24 height 22
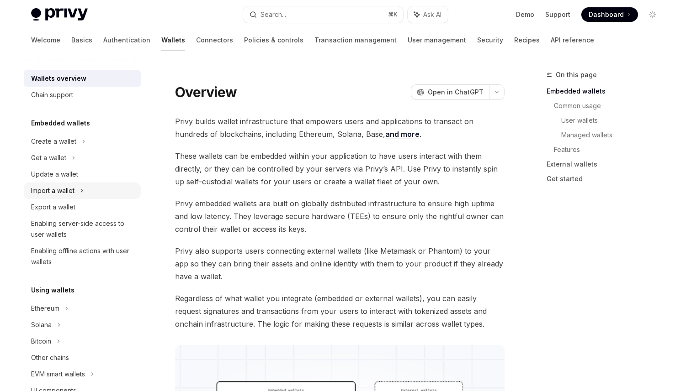
click at [60, 196] on div "Import a wallet" at bounding box center [52, 190] width 43 height 11
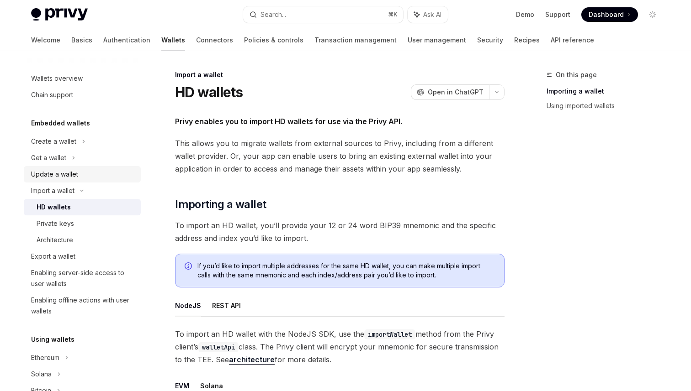
click at [73, 166] on link "Update a wallet" at bounding box center [82, 174] width 117 height 16
type textarea "*"
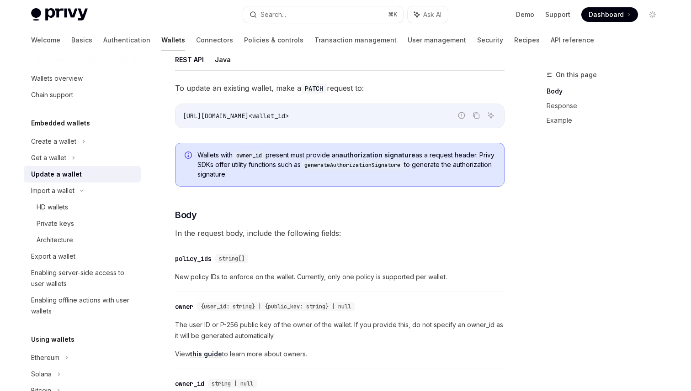
scroll to position [91, 0]
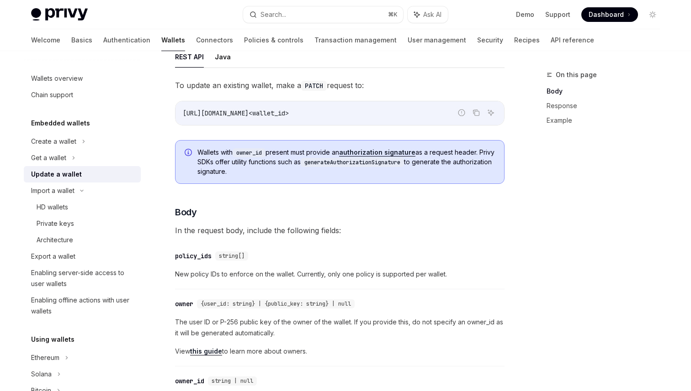
click at [341, 161] on code "generateAuthorizationSignature" at bounding box center [352, 162] width 103 height 9
click at [268, 173] on span "Wallets with owner_id present must provide an authorization signature as a requ…" at bounding box center [345, 162] width 297 height 28
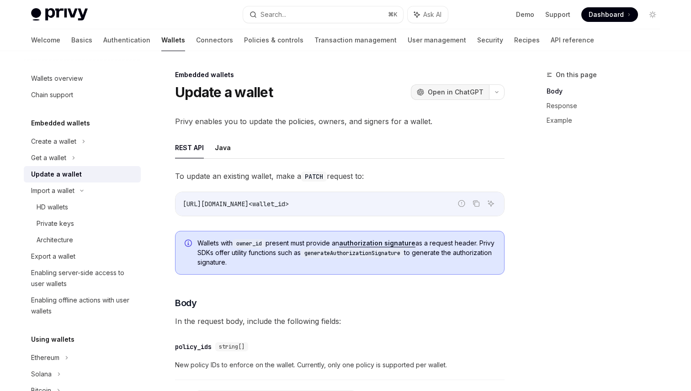
click at [451, 91] on span "Open in ChatGPT" at bounding box center [456, 92] width 56 height 9
click at [438, 86] on button "OpenAI Open in ChatGPT" at bounding box center [450, 93] width 78 height 16
drag, startPoint x: 198, startPoint y: 243, endPoint x: 274, endPoint y: 268, distance: 79.4
click at [274, 268] on div "Wallets with owner_id present must provide an authorization signature as a requ…" at bounding box center [339, 253] width 329 height 44
copy span "Wallets with owner_id present must provide an authorization signature as a requ…"
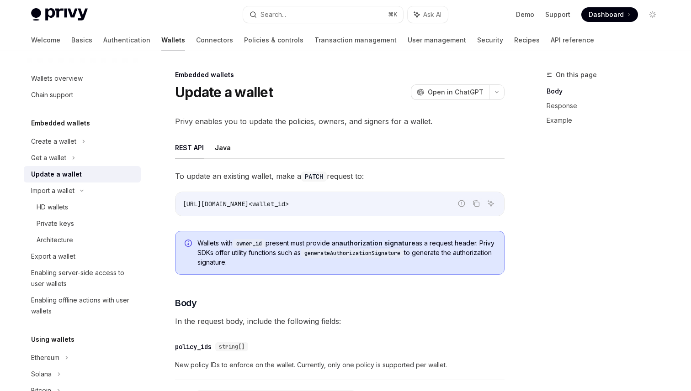
click at [367, 273] on div "Wallets with owner_id present must provide an authorization signature as a requ…" at bounding box center [339, 253] width 329 height 44
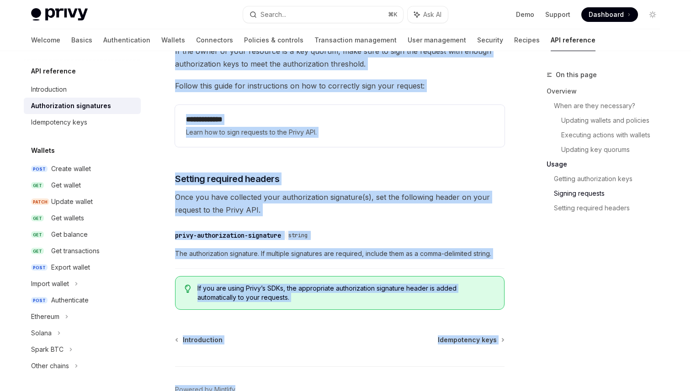
scroll to position [1483, 0]
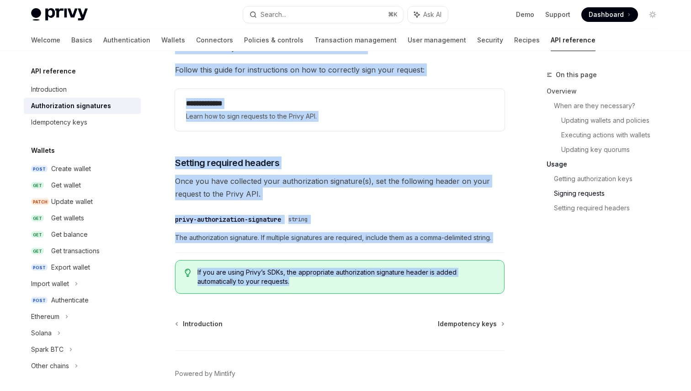
drag, startPoint x: 174, startPoint y: 74, endPoint x: 323, endPoint y: 283, distance: 256.3
copy div "LOR ipsumdolo Sitametconsec adipiscing ElitSE Doei te InciDID Utlabore Etdol MA…"
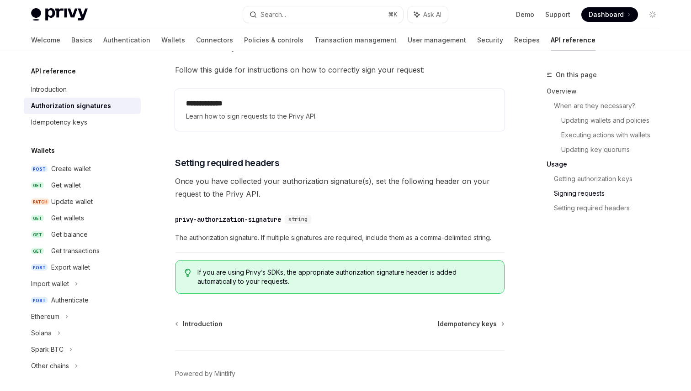
click at [310, 325] on div "Introduction Idempotency keys" at bounding box center [339, 324] width 329 height 9
click at [75, 128] on link "Idempotency keys" at bounding box center [82, 122] width 117 height 16
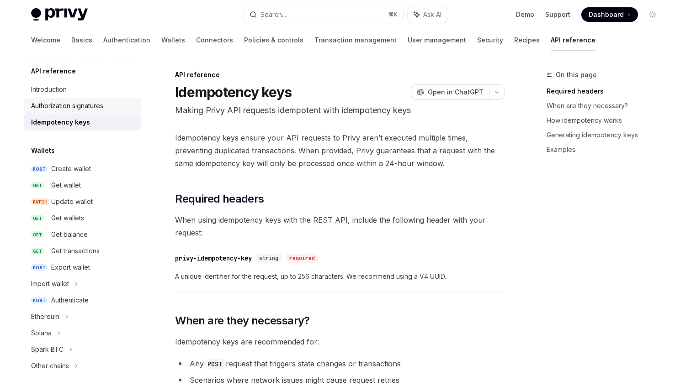
click at [115, 99] on link "Authorization signatures" at bounding box center [82, 106] width 117 height 16
type textarea "*"
